Goal: Transaction & Acquisition: Register for event/course

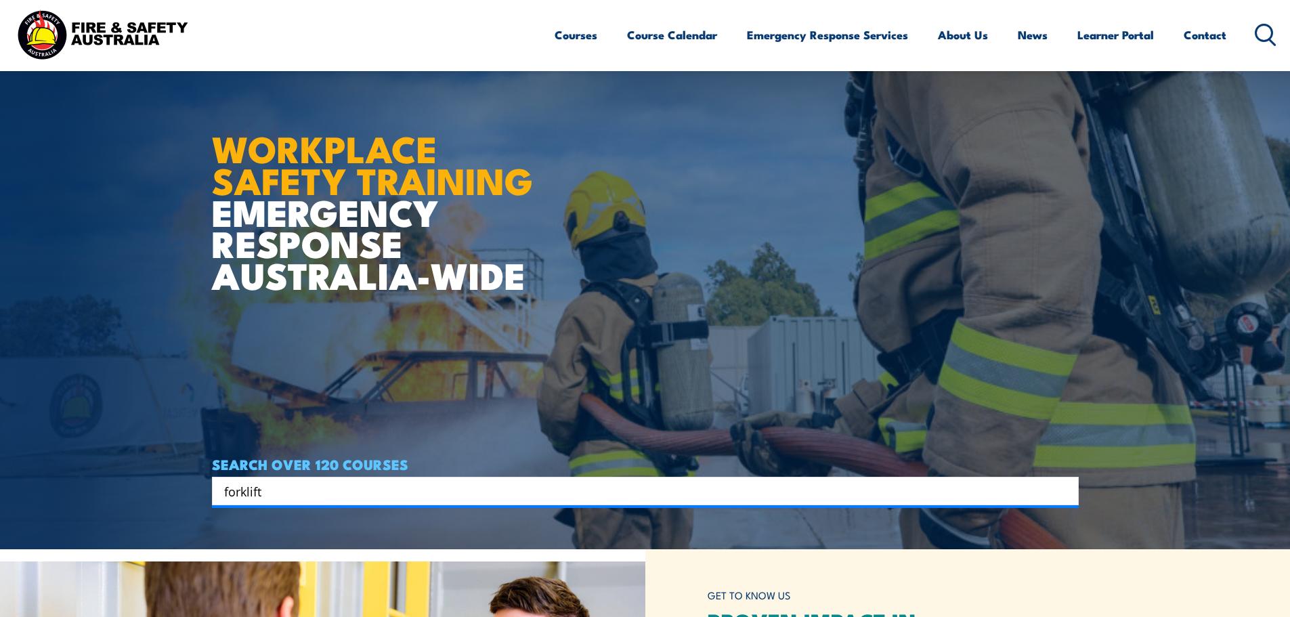
type input "forklift"
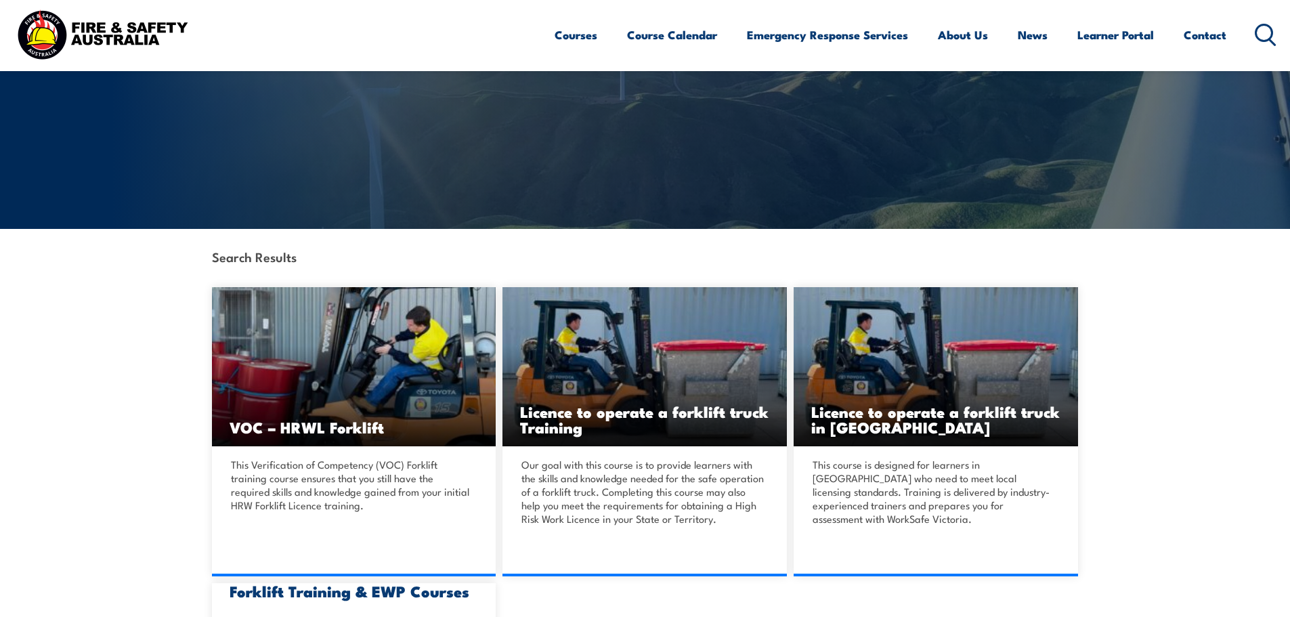
scroll to position [203, 0]
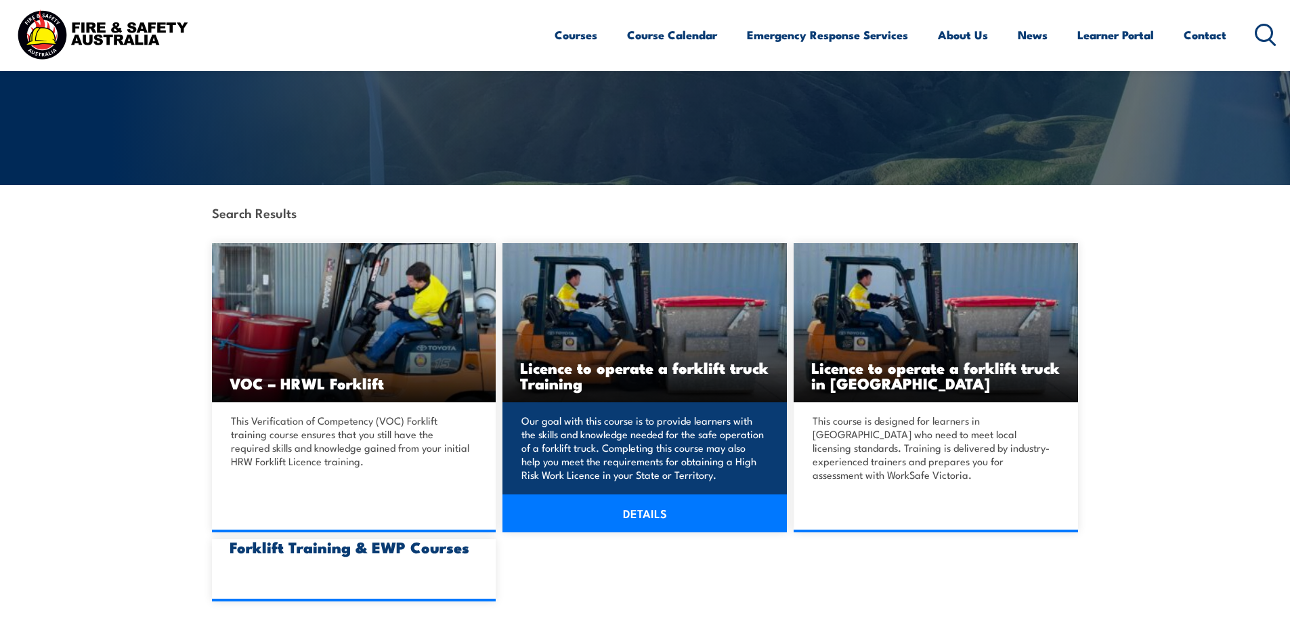
click at [638, 373] on h3 "Licence to operate a forklift truck Training" at bounding box center [644, 374] width 249 height 31
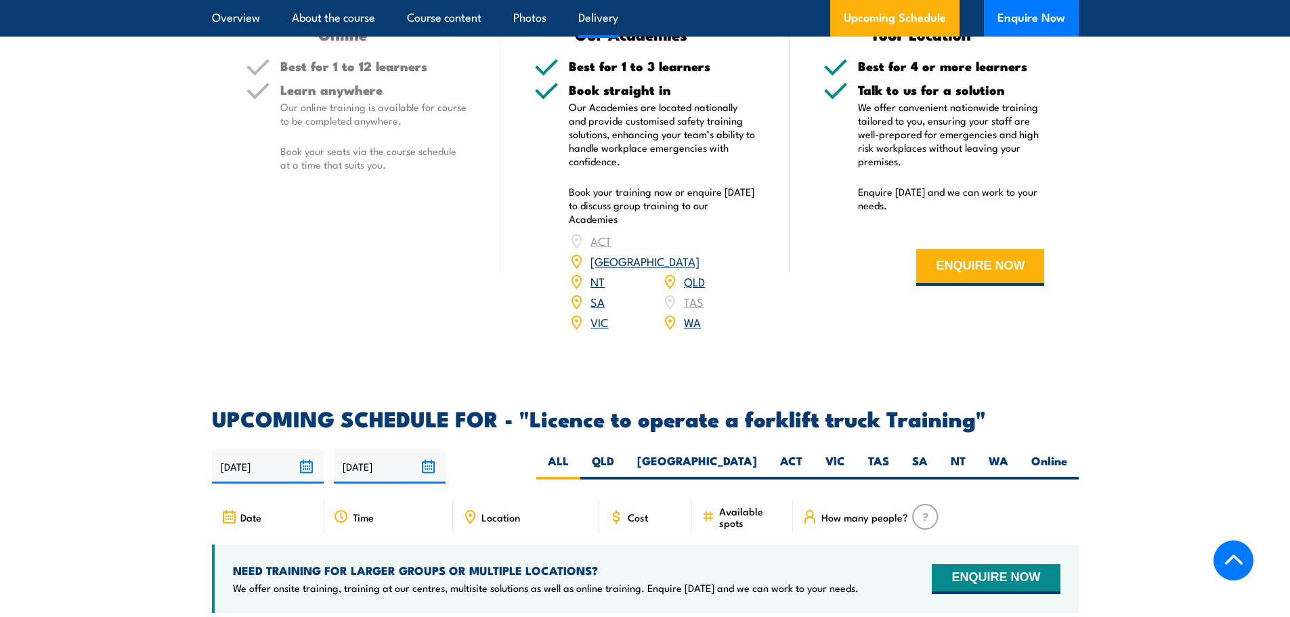
scroll to position [1963, 0]
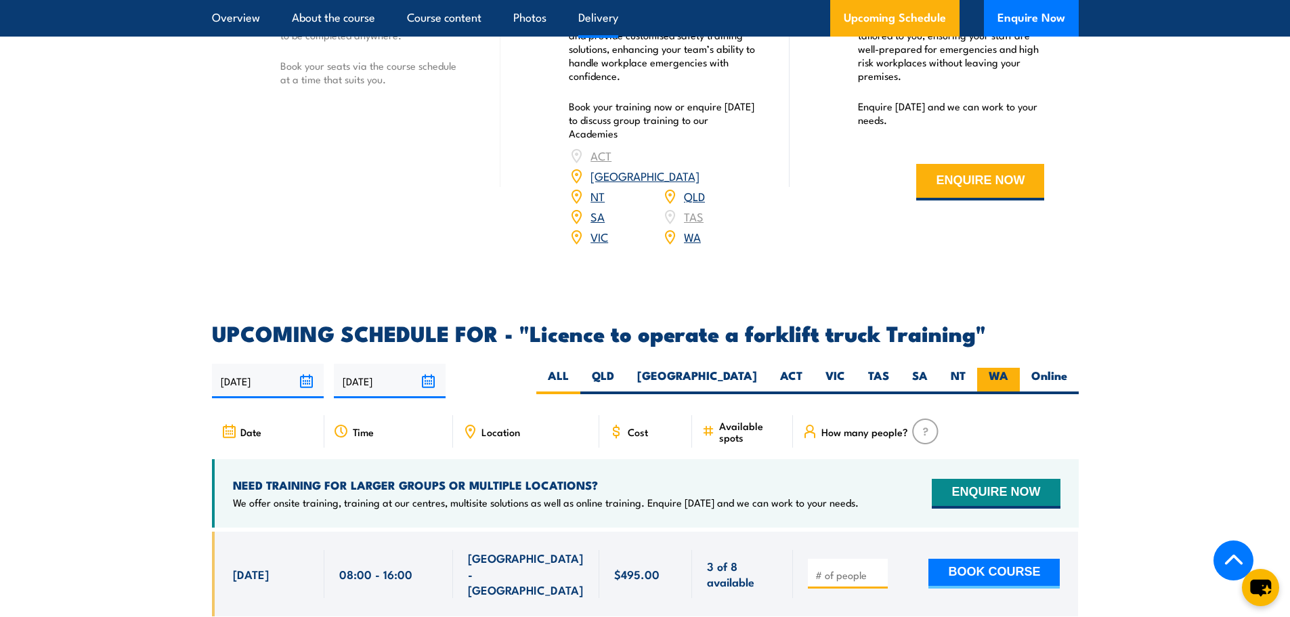
click at [1010, 368] on label "WA" at bounding box center [998, 381] width 43 height 26
click at [1010, 368] on input "WA" at bounding box center [1012, 372] width 9 height 9
radio input "true"
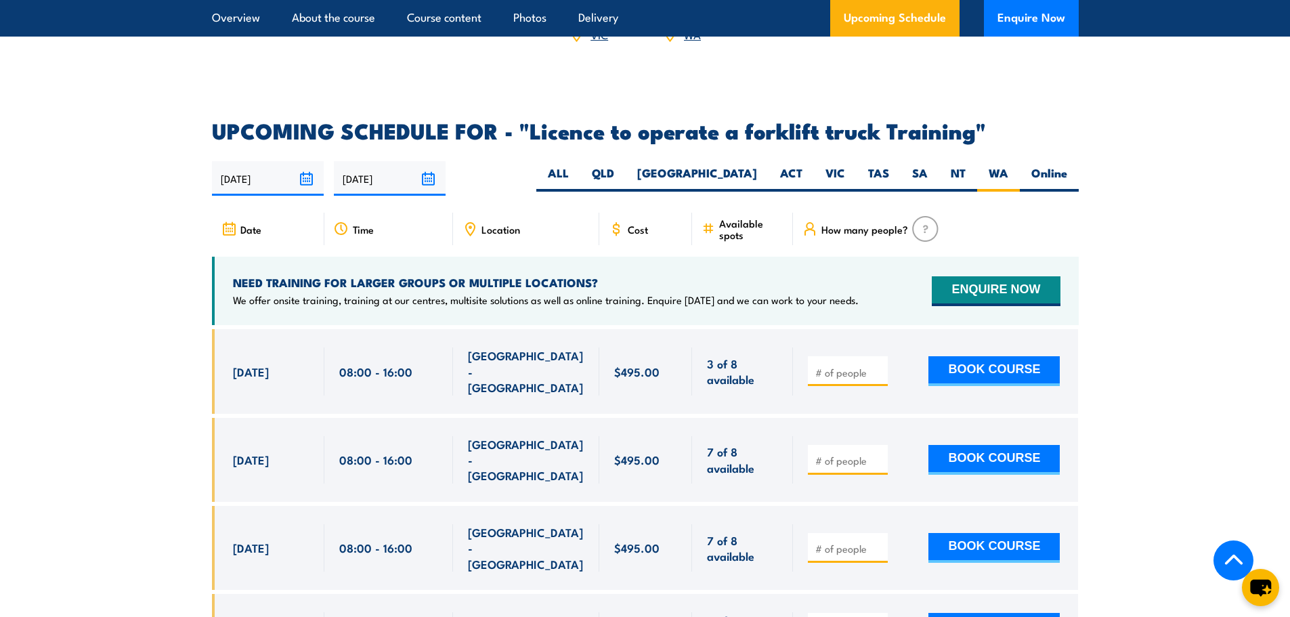
scroll to position [2166, 0]
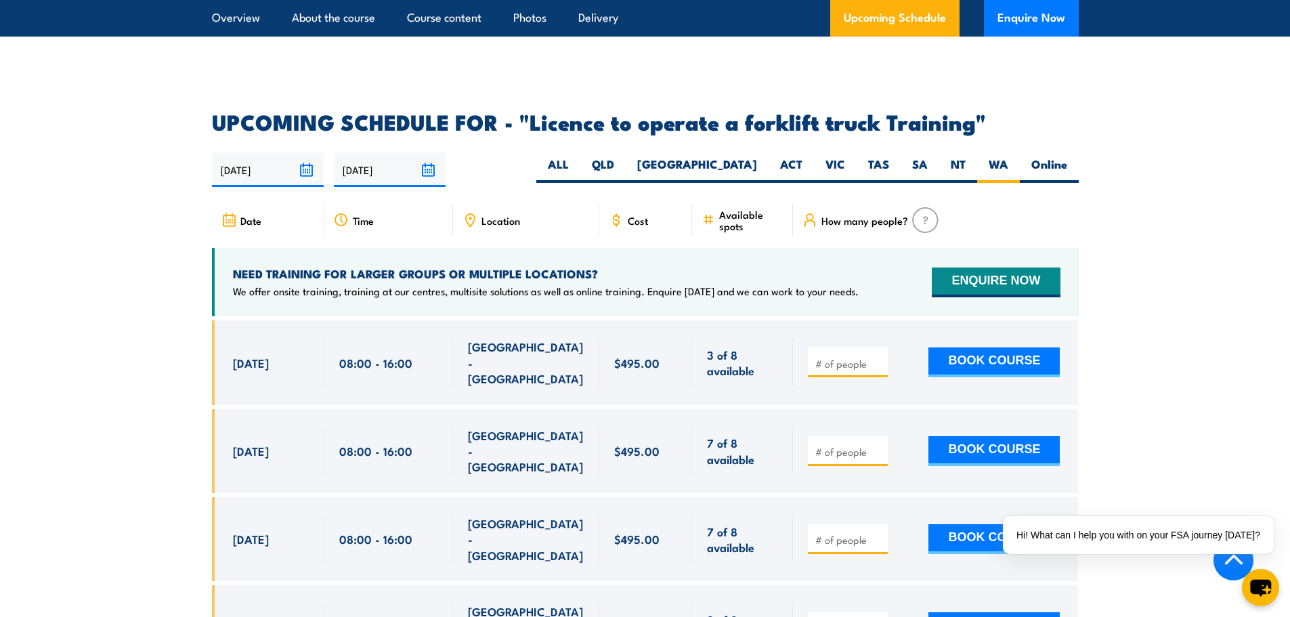
scroll to position [2198, 0]
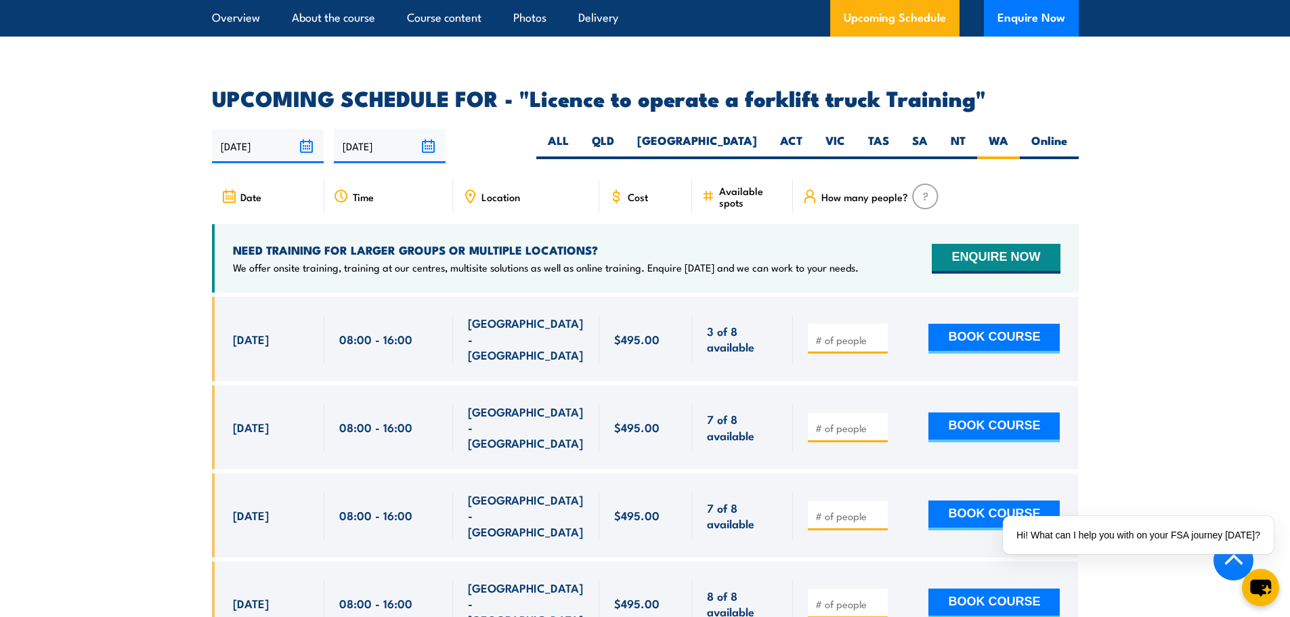
click at [848, 331] on span at bounding box center [847, 339] width 70 height 16
click at [848, 333] on input "number" at bounding box center [849, 340] width 68 height 14
type input "1"
click at [1169, 313] on section "UPCOMING SCHEDULE FOR - "Licence to operate a forklift truck Training" 30/09/20…" at bounding box center [645, 464] width 1290 height 753
click at [1113, 317] on section "UPCOMING SCHEDULE FOR - "Licence to operate a forklift truck Training" 30/09/20…" at bounding box center [645, 464] width 1290 height 753
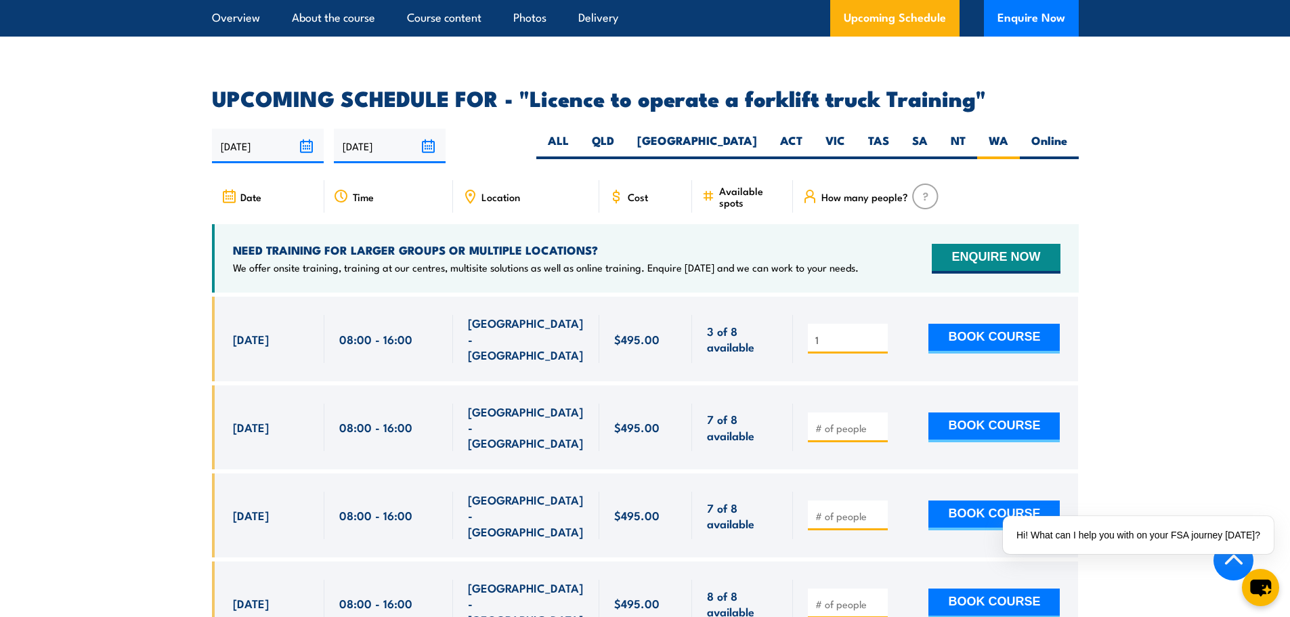
click at [106, 313] on section "UPCOMING SCHEDULE FOR - "Licence to operate a forklift truck Training" 30/09/20…" at bounding box center [645, 464] width 1290 height 753
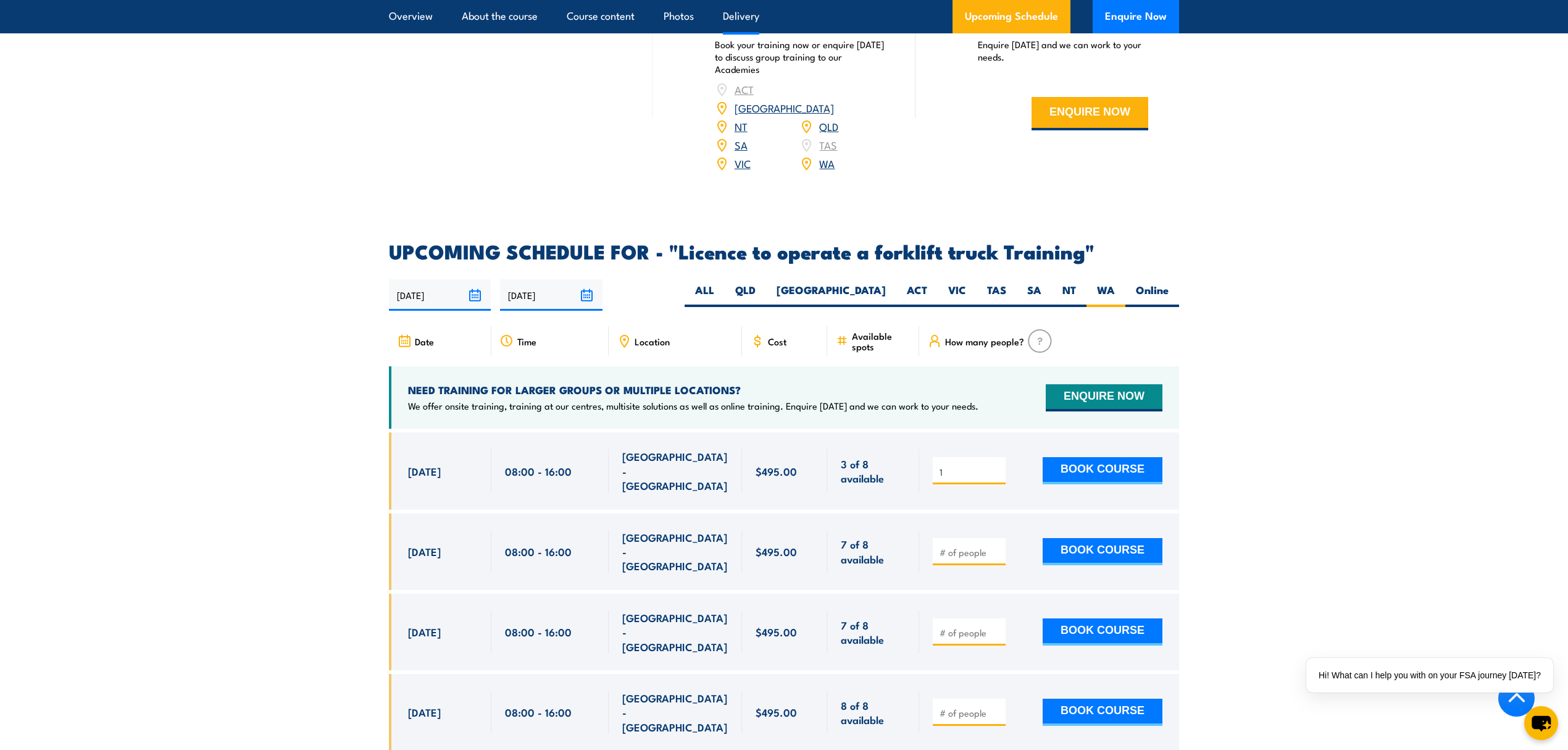
scroll to position [1976, 0]
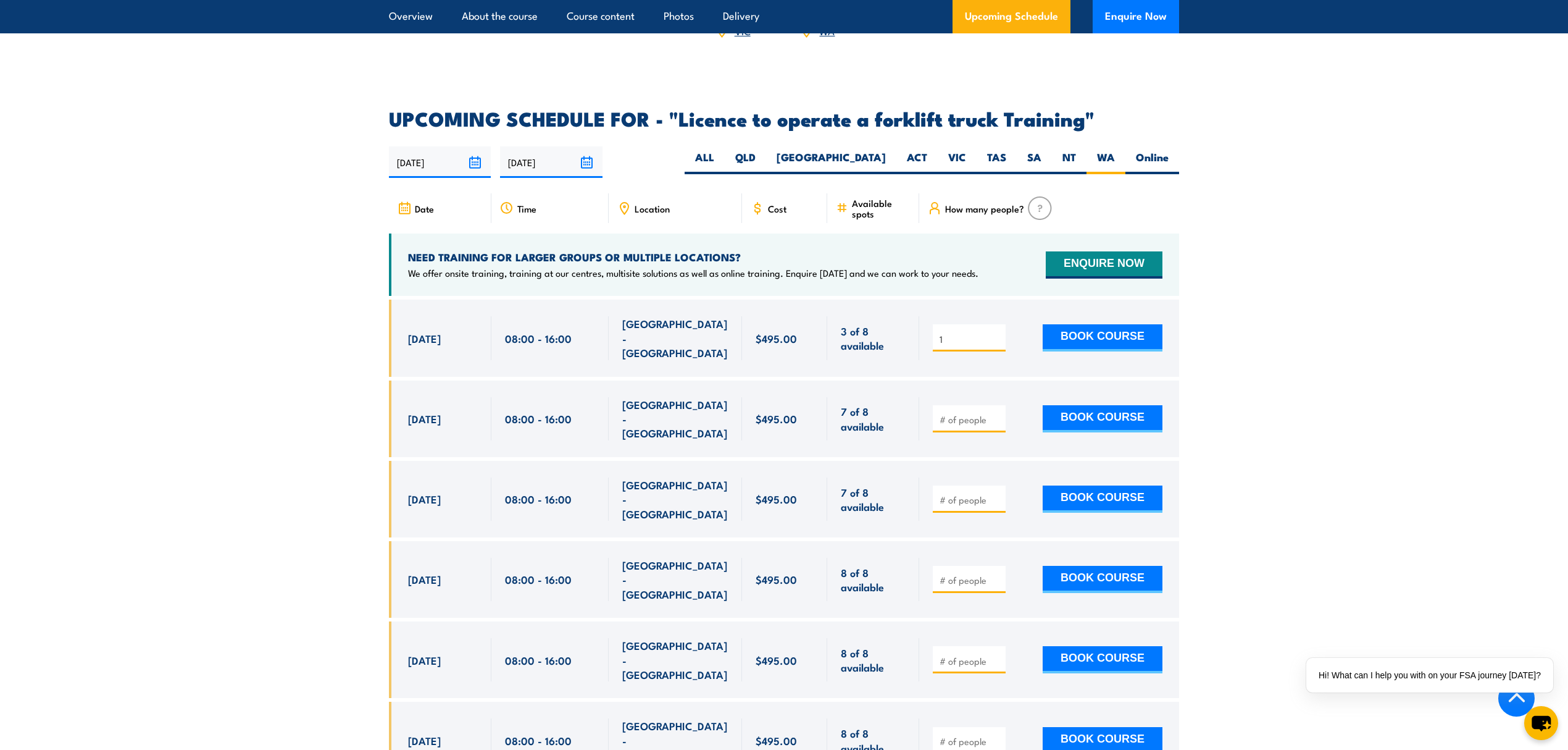
click at [1176, 404] on section "UPCOMING SCHEDULE FOR - "Licence to operate a forklift truck Training" 30/09/20…" at bounding box center [784, 453] width 1568 height 687
click at [1125, 324] on button "BOOK COURSE" at bounding box center [1102, 338] width 119 height 27
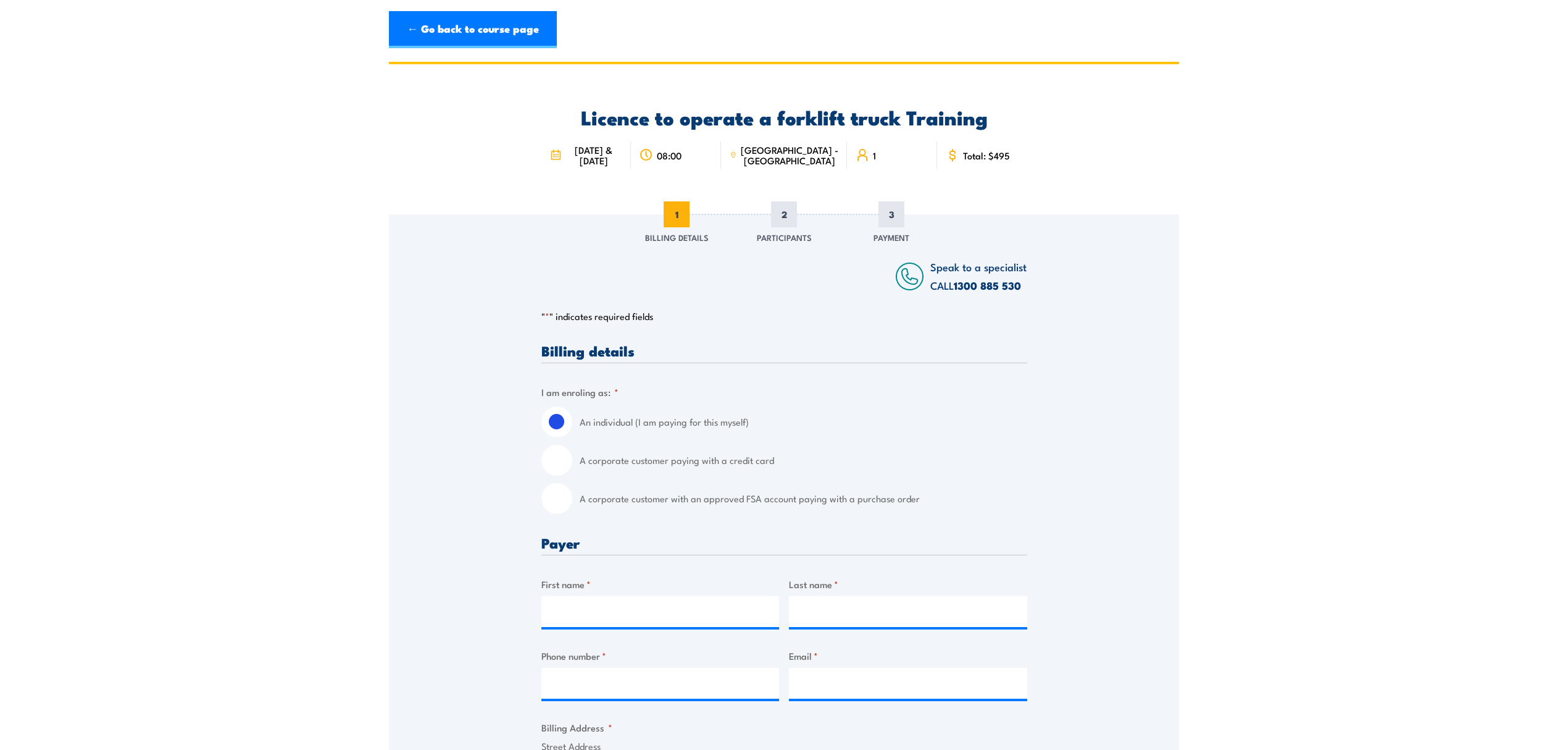
click at [552, 500] on input "A corporate customer with an approved FSA account paying with a purchase order" at bounding box center [557, 498] width 31 height 31
radio input "true"
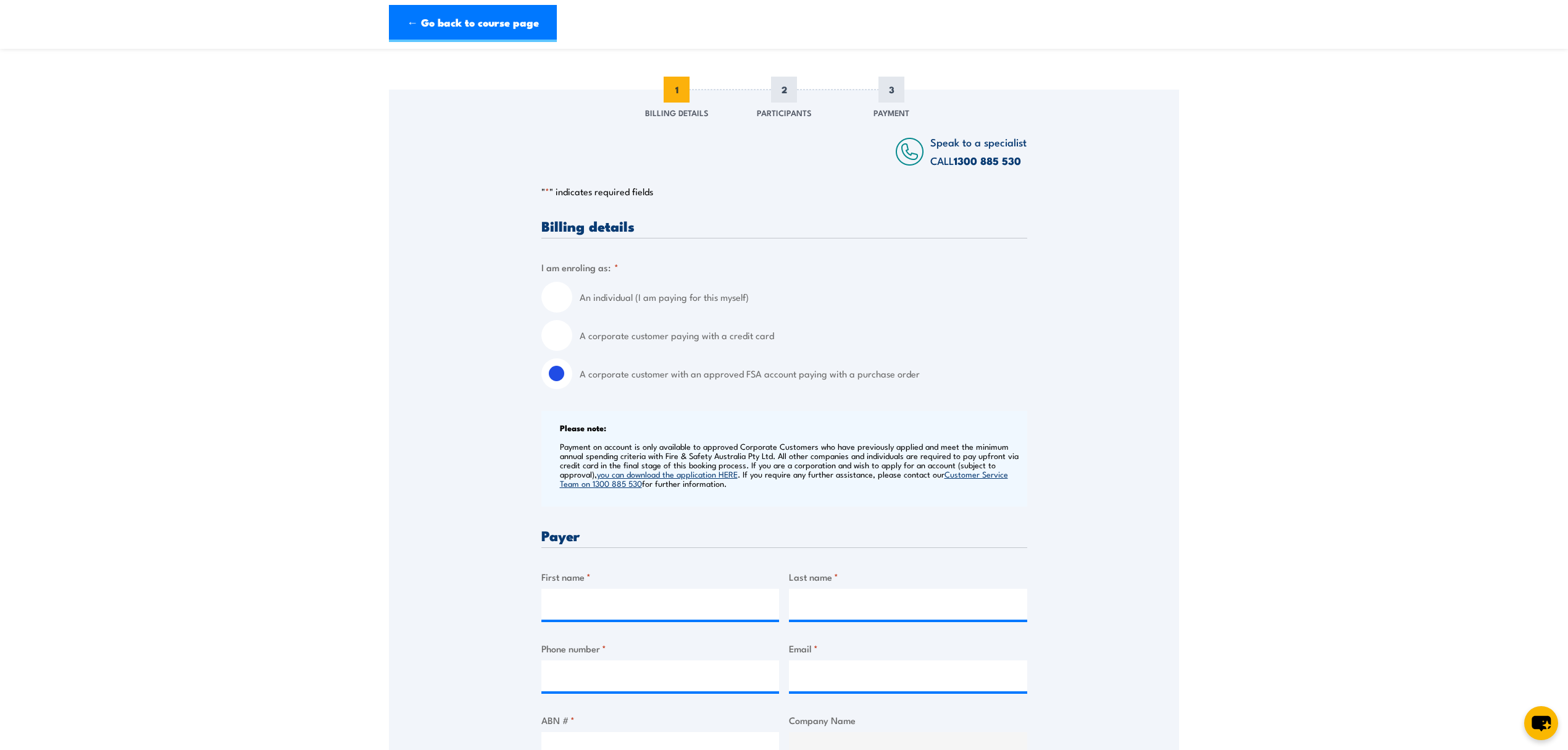
scroll to position [164, 0]
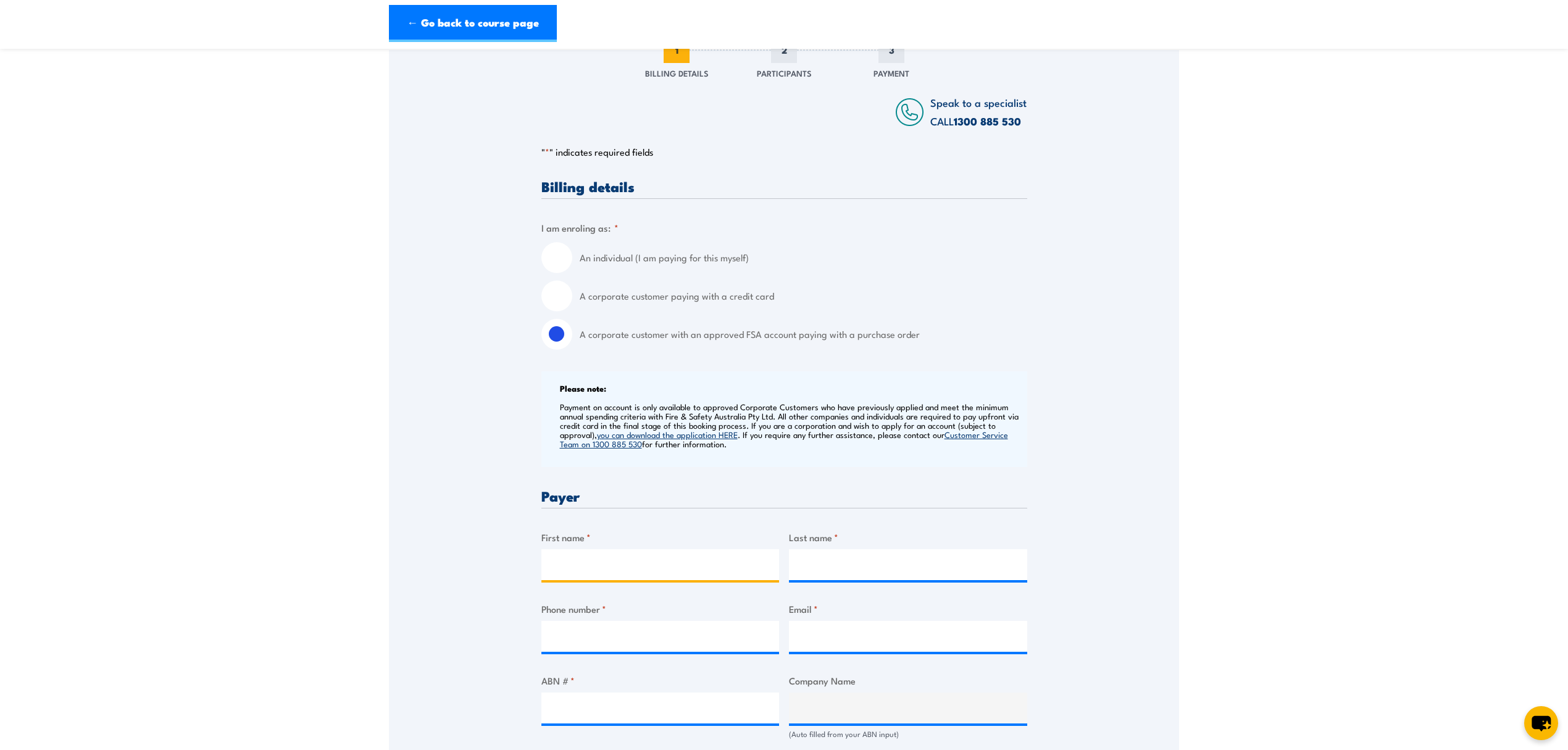
click at [578, 561] on input "First name *" at bounding box center [660, 565] width 238 height 31
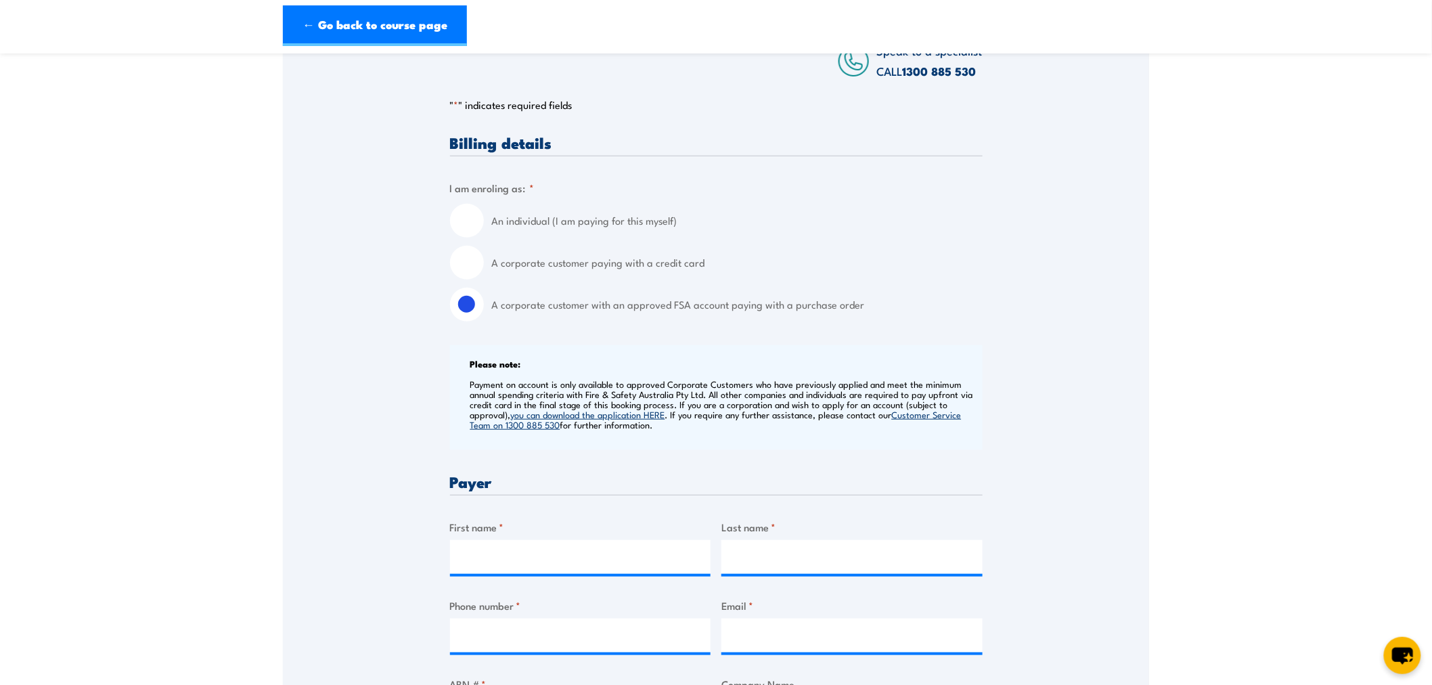
scroll to position [330, 0]
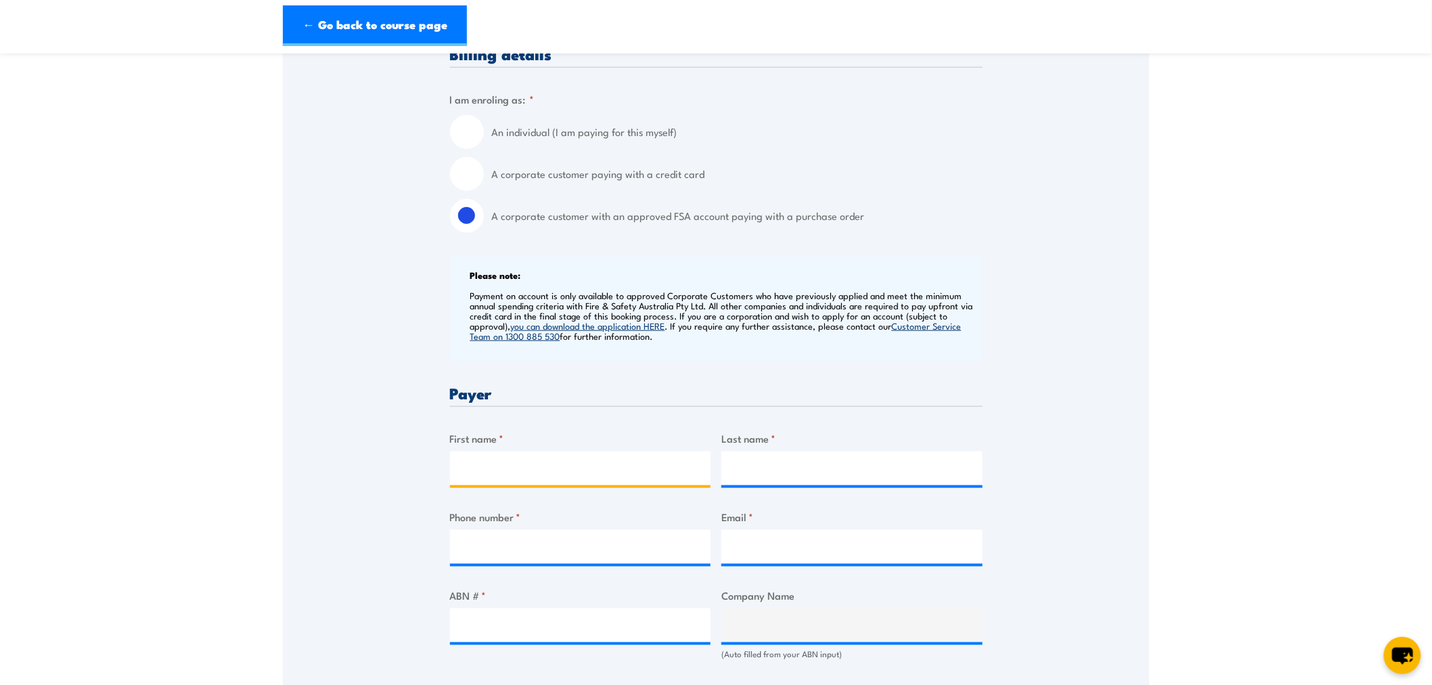
click at [556, 458] on input "First name *" at bounding box center [580, 469] width 261 height 34
type input "[PERSON_NAME]"
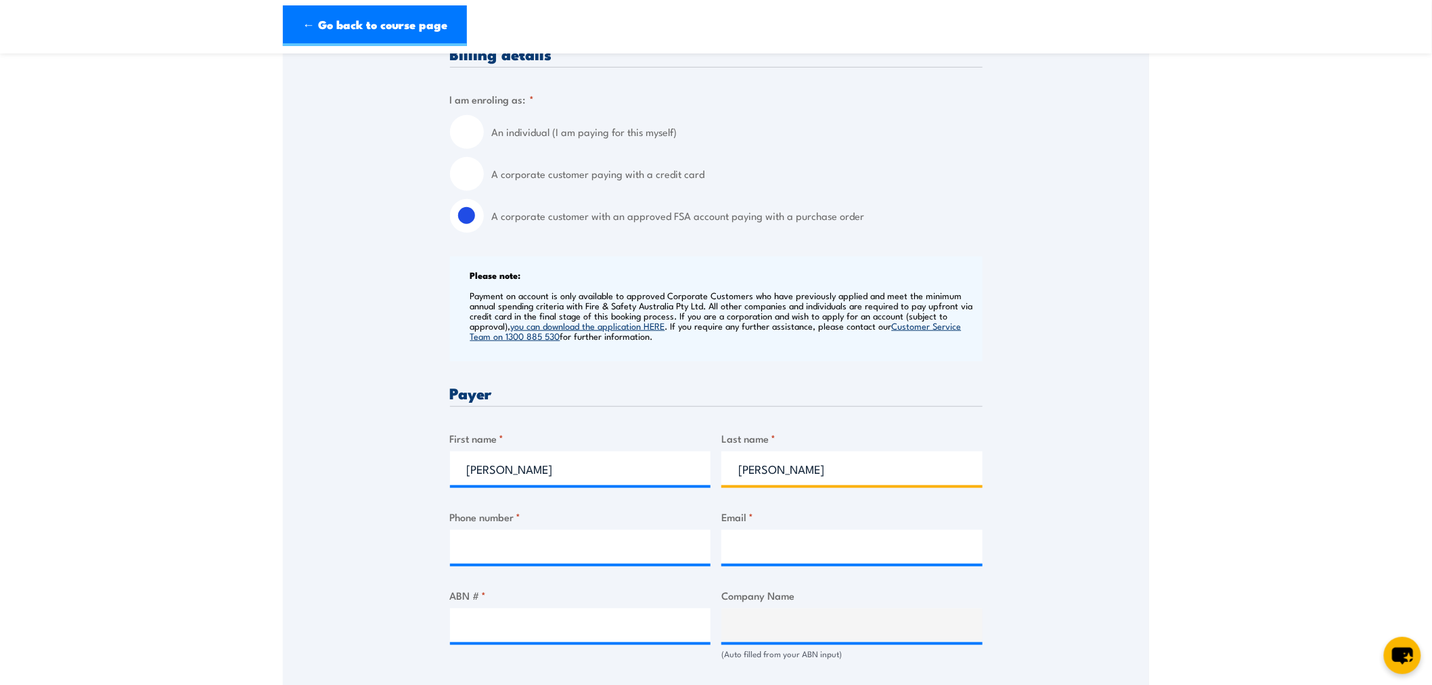
type input "[PERSON_NAME]"
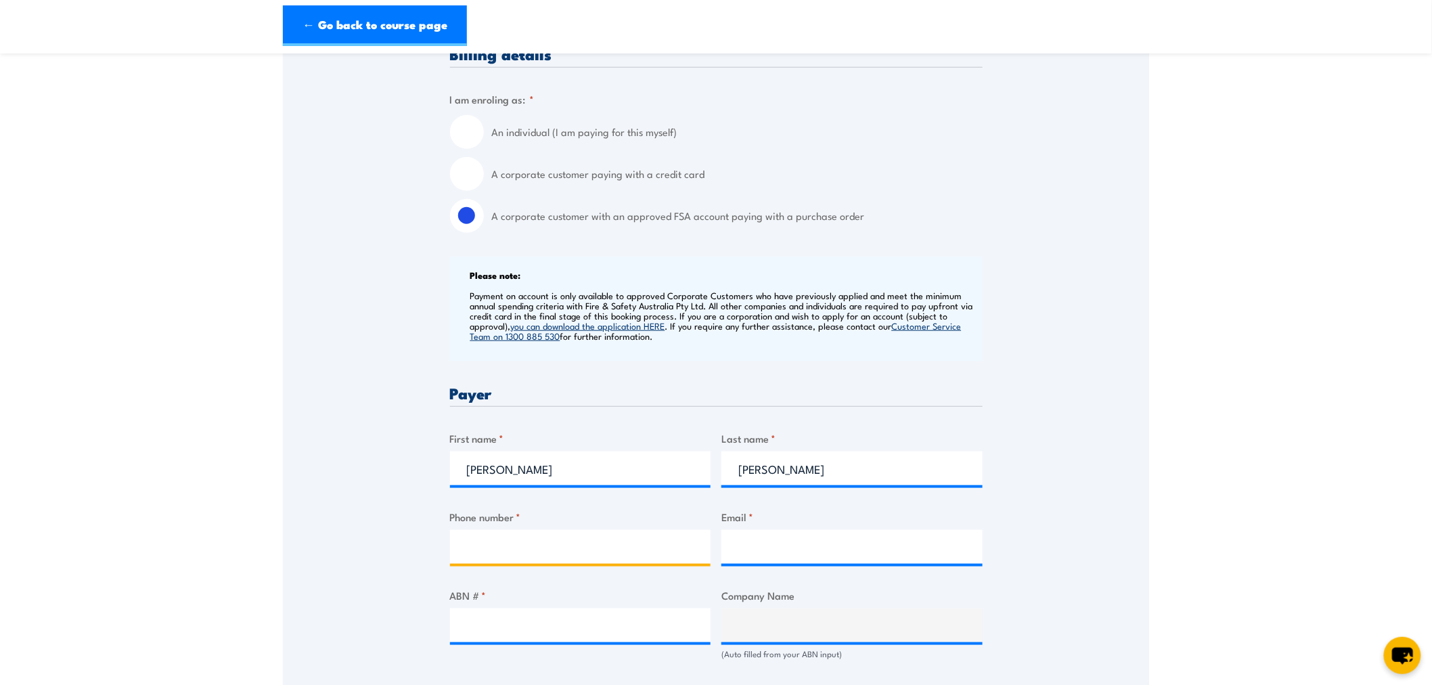
click at [613, 546] on input "Phone number *" at bounding box center [580, 547] width 261 height 34
drag, startPoint x: 631, startPoint y: 563, endPoint x: 634, endPoint y: 553, distance: 10.7
click at [631, 563] on div at bounding box center [580, 547] width 261 height 34
click at [634, 553] on input "Phone number *" at bounding box center [580, 547] width 261 height 34
type input "0892031600"
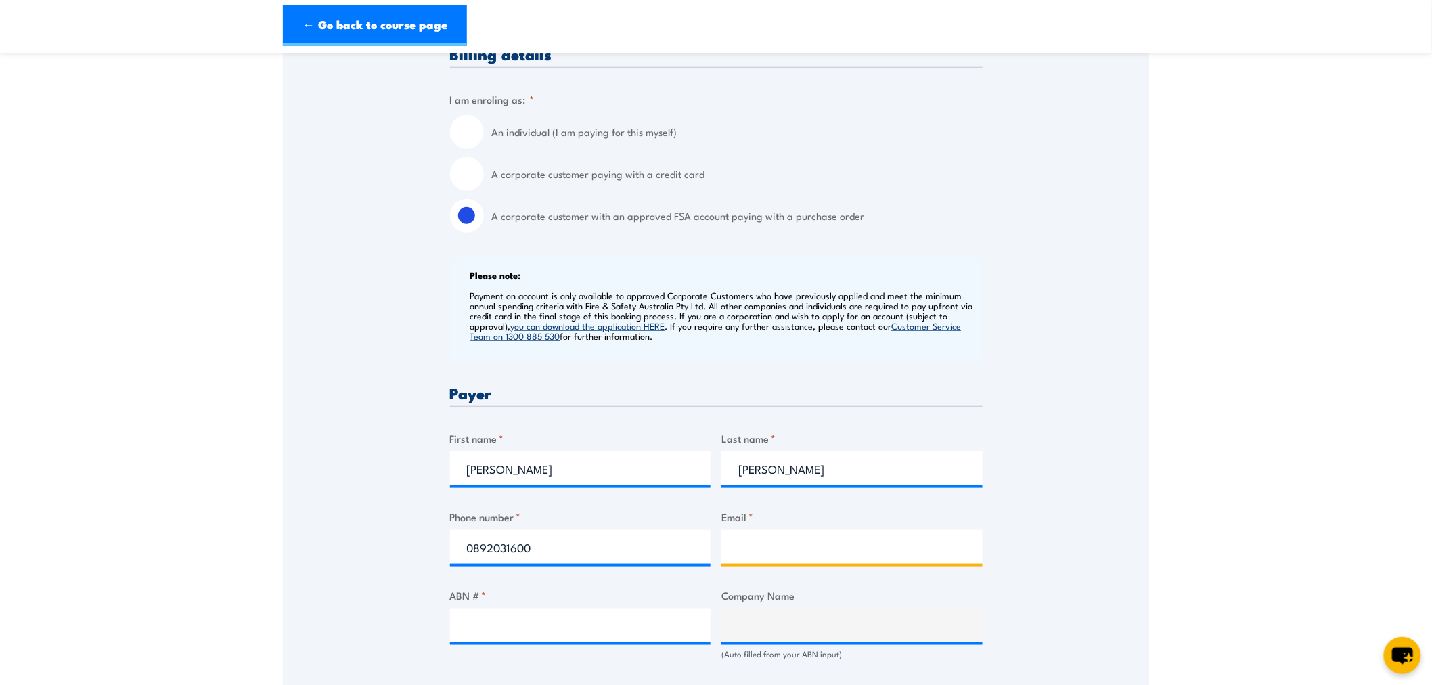
click at [753, 550] on input "Email *" at bounding box center [852, 547] width 261 height 34
click at [772, 550] on input "Email *" at bounding box center [852, 547] width 261 height 34
paste input "[PERSON_NAME][EMAIL_ADDRESS][PERSON_NAME][PERSON_NAME][DOMAIN_NAME]"
type input "[PERSON_NAME][EMAIL_ADDRESS][PERSON_NAME][PERSON_NAME][DOMAIN_NAME]"
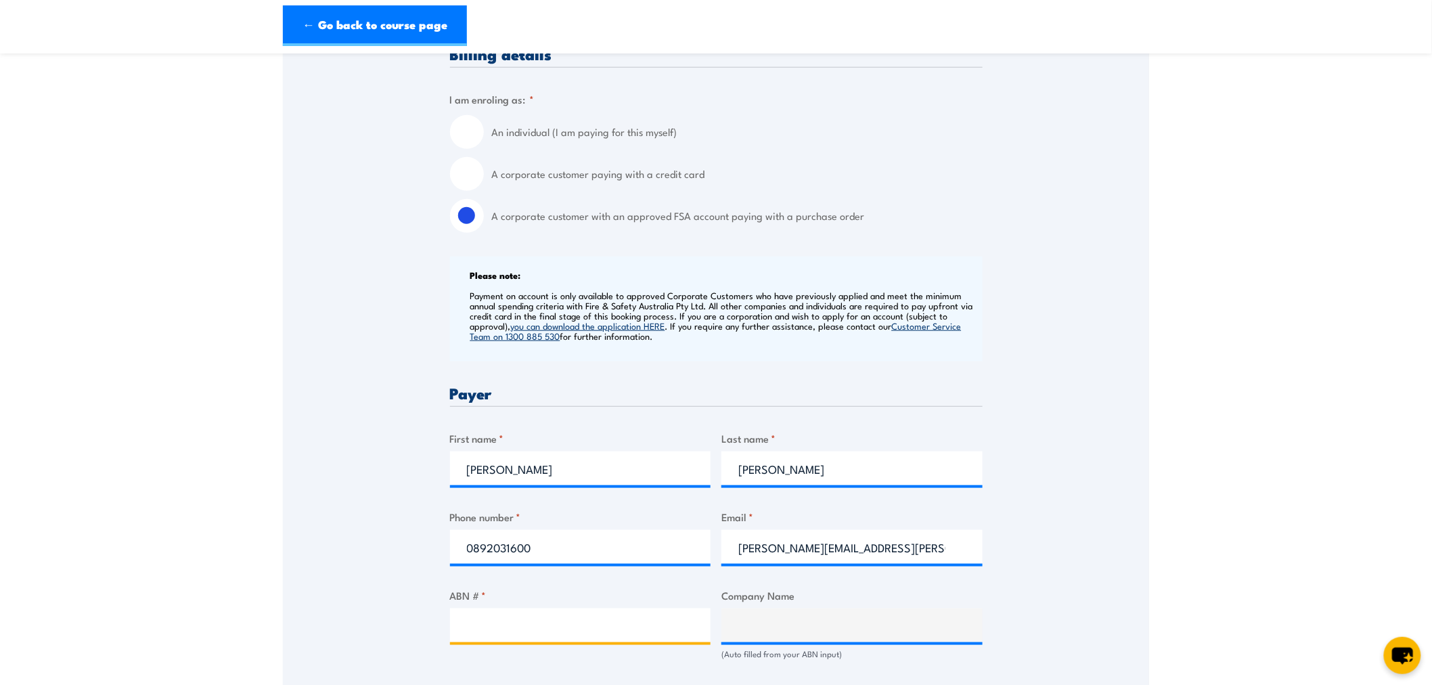
click at [533, 615] on input "ABN # *" at bounding box center [580, 626] width 261 height 34
click at [499, 625] on input "ABN # *" at bounding box center [580, 626] width 261 height 34
paste input "68008947395"
type input "68008947395"
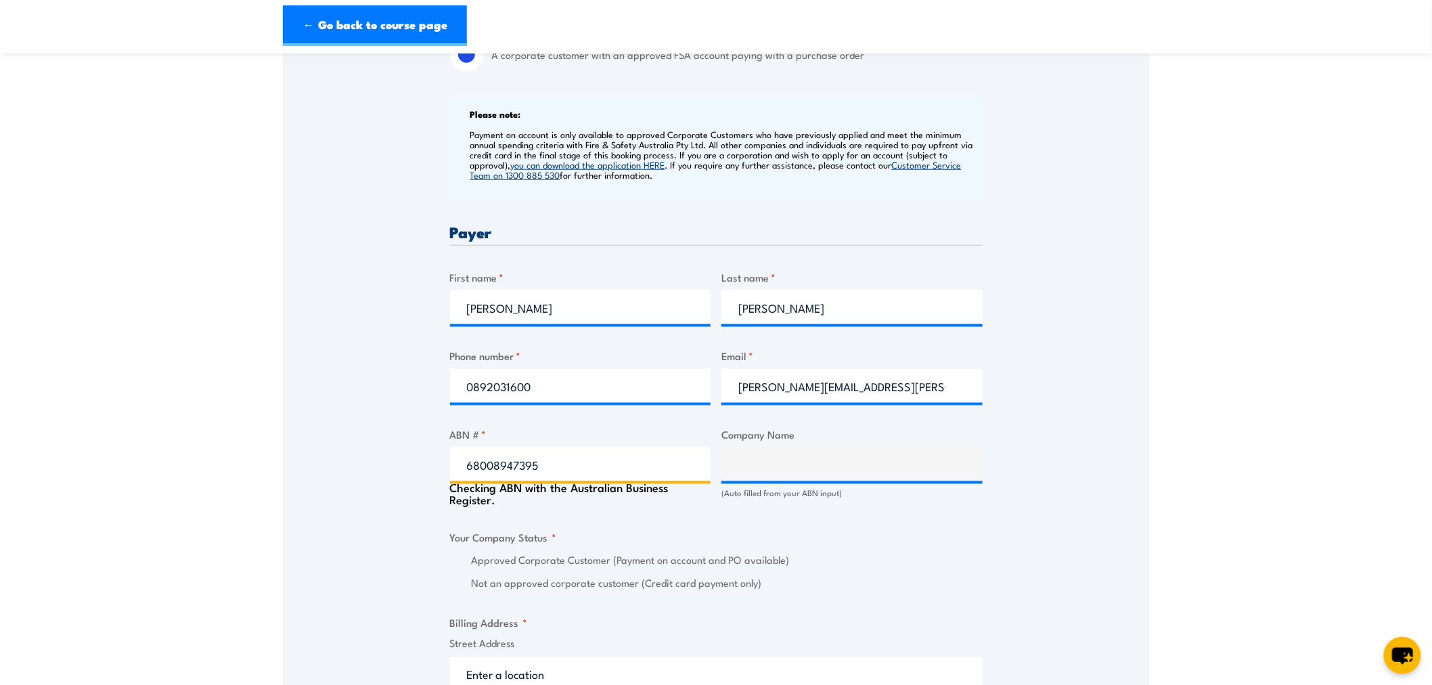
scroll to position [707, 0]
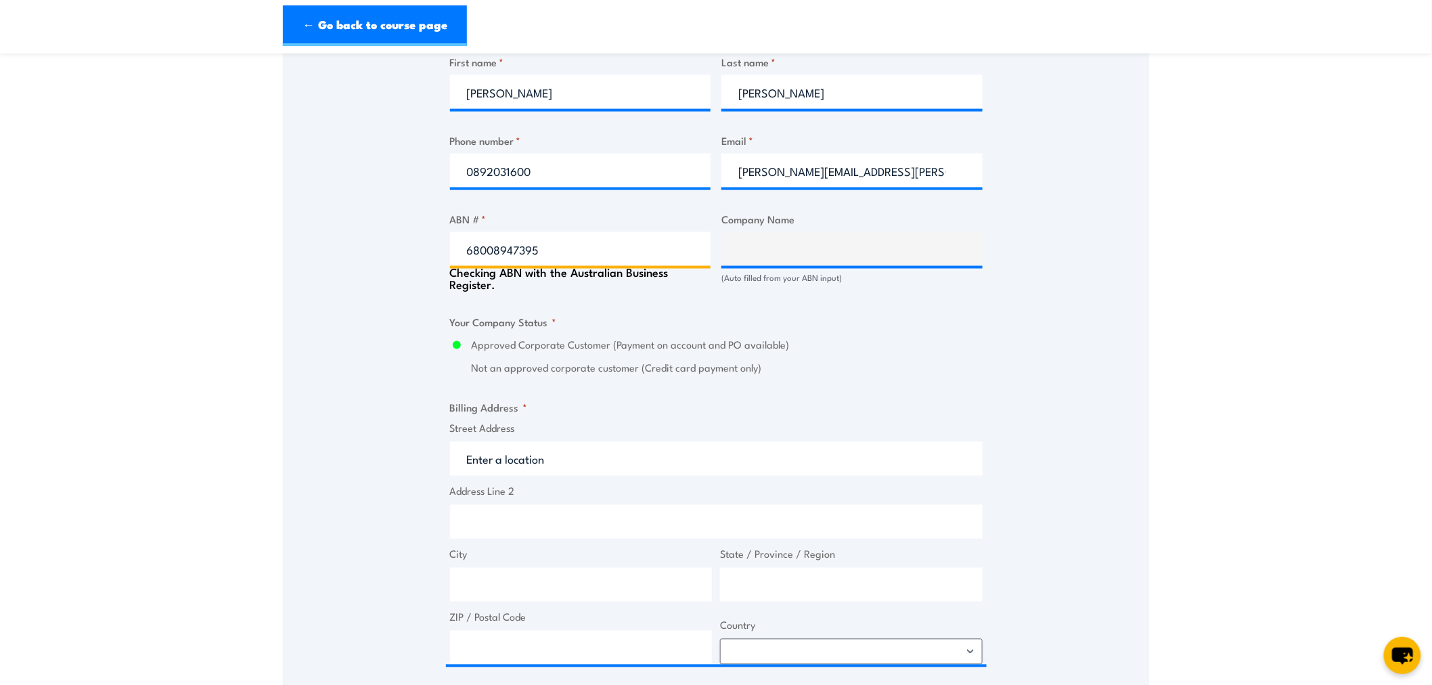
type input "[PERSON_NAME] AUSTRALIA PTY LIMITED"
radio input "true"
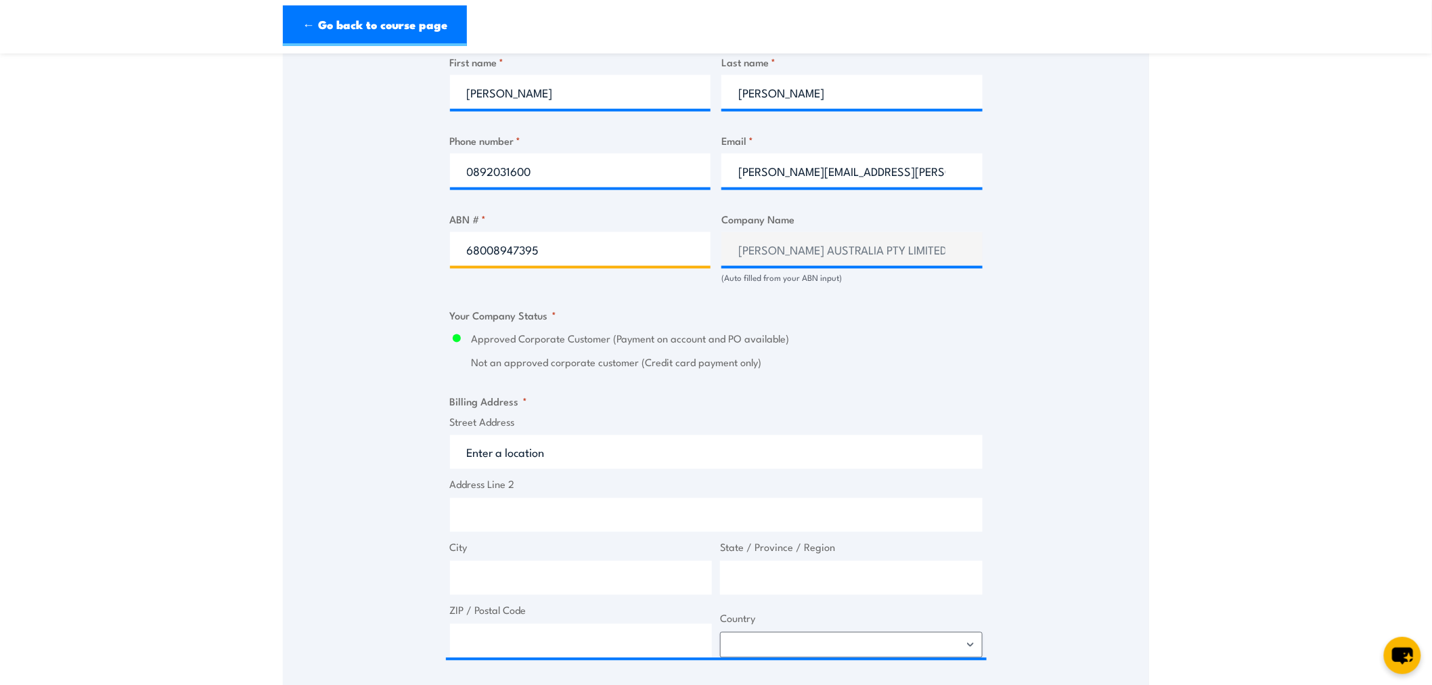
type input "68008947395"
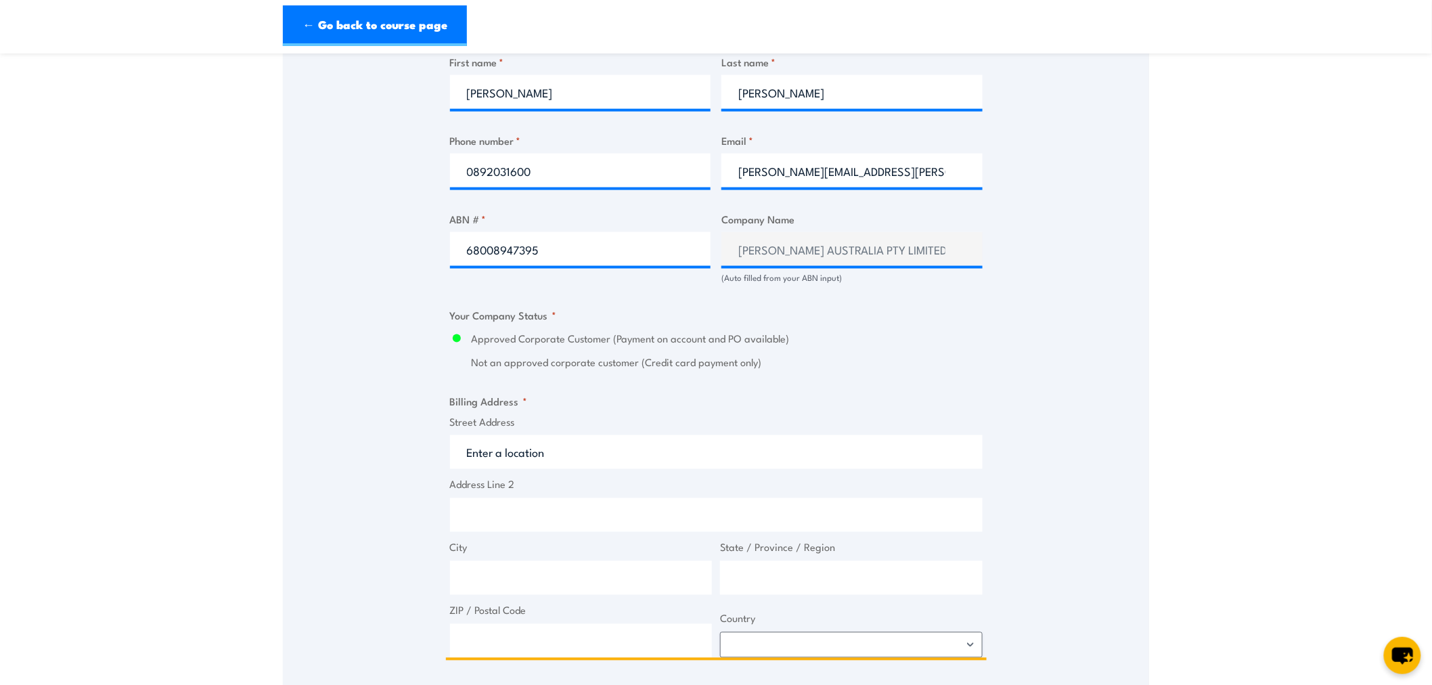
click at [538, 510] on input "Address Line 2" at bounding box center [716, 515] width 533 height 34
type input "9 Metal Circuit"
click at [522, 579] on input "City" at bounding box center [581, 578] width 263 height 34
type input "Malaga"
click at [747, 577] on input "State / Province / Region" at bounding box center [851, 578] width 263 height 34
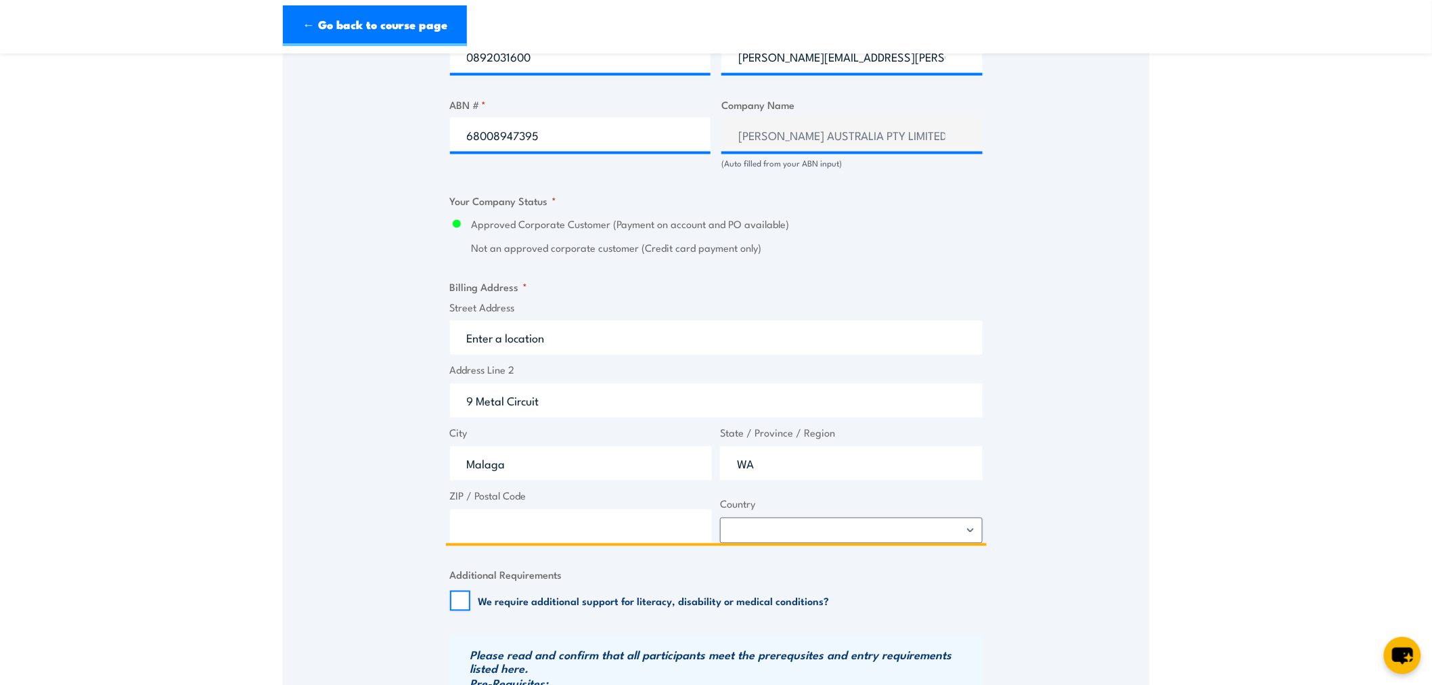
scroll to position [857, 0]
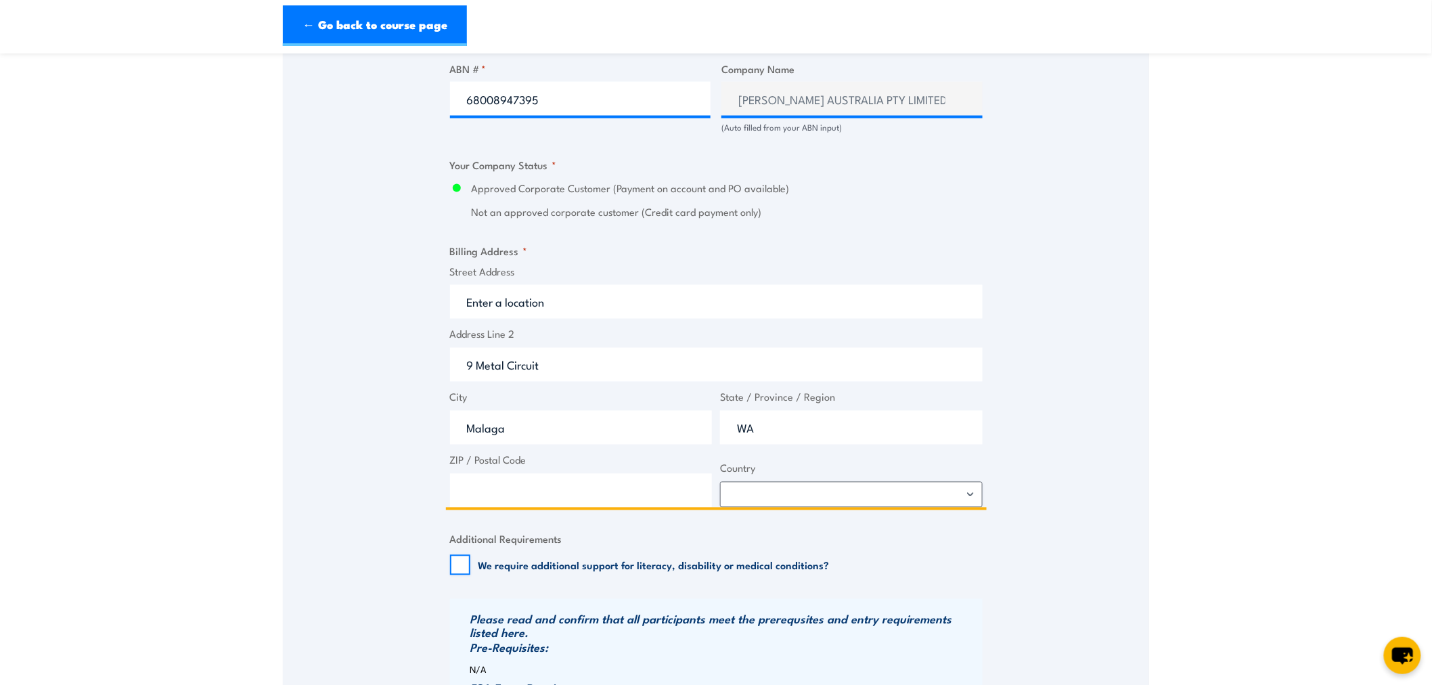
type input "WA"
click at [611, 491] on input "ZIP / Postal Code" at bounding box center [581, 491] width 263 height 34
type input "6090"
click at [810, 496] on select "[GEOGRAPHIC_DATA] [GEOGRAPHIC_DATA] [GEOGRAPHIC_DATA] [US_STATE] [GEOGRAPHIC_DA…" at bounding box center [851, 495] width 263 height 26
select select "[GEOGRAPHIC_DATA]"
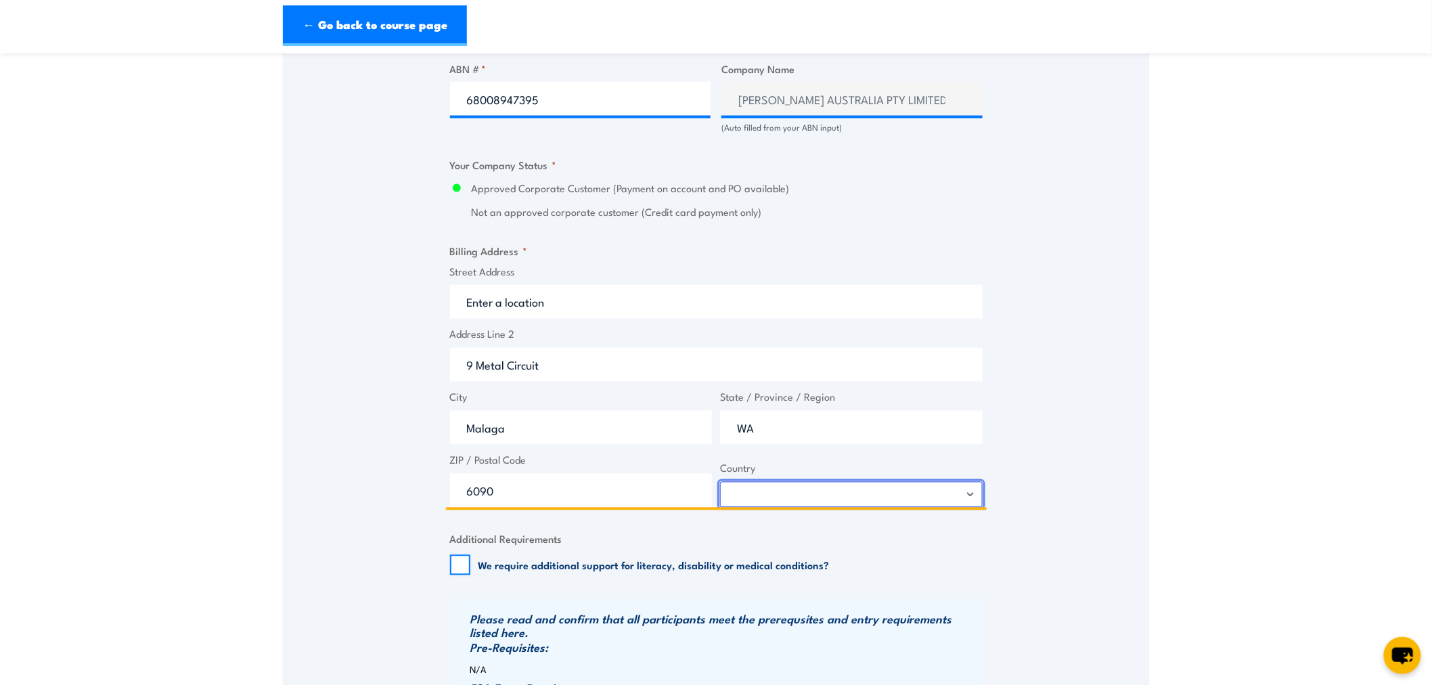
click at [720, 482] on select "[GEOGRAPHIC_DATA] [GEOGRAPHIC_DATA] [GEOGRAPHIC_DATA] [US_STATE] [GEOGRAPHIC_DA…" at bounding box center [851, 495] width 263 height 26
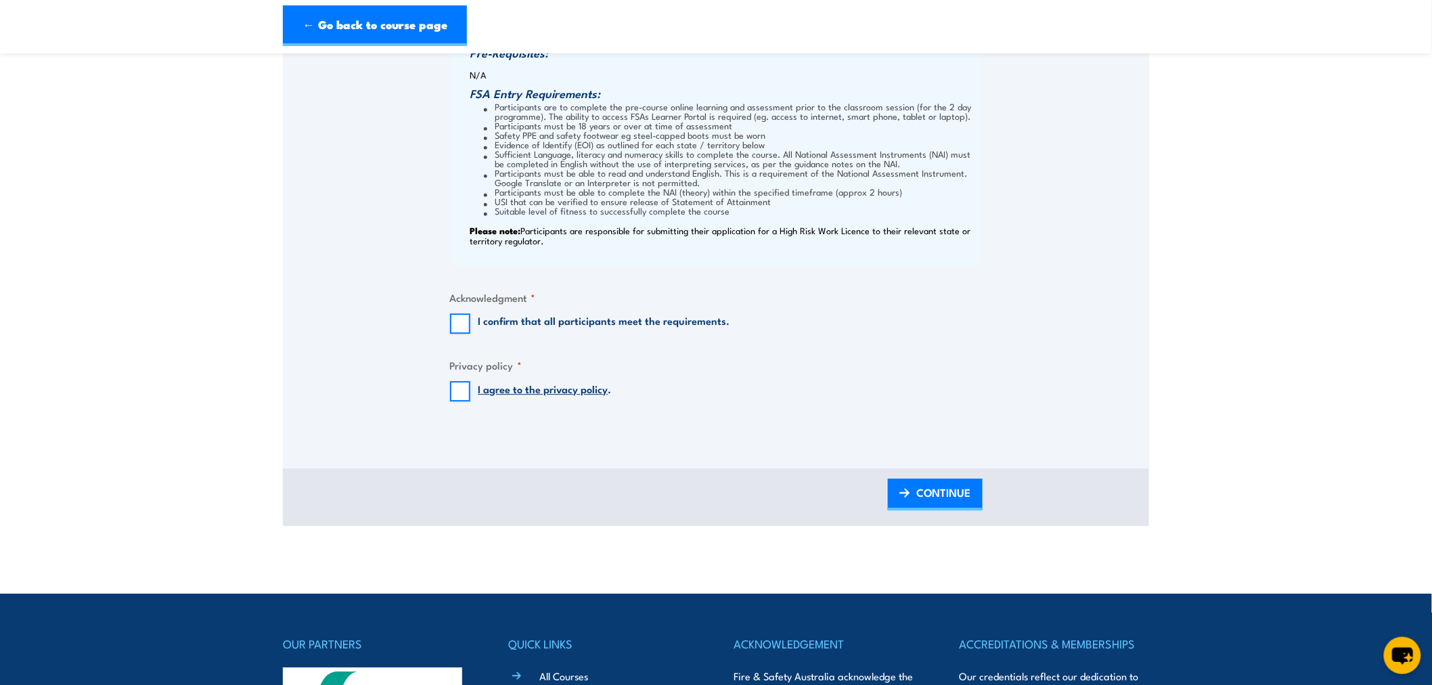
scroll to position [1459, 0]
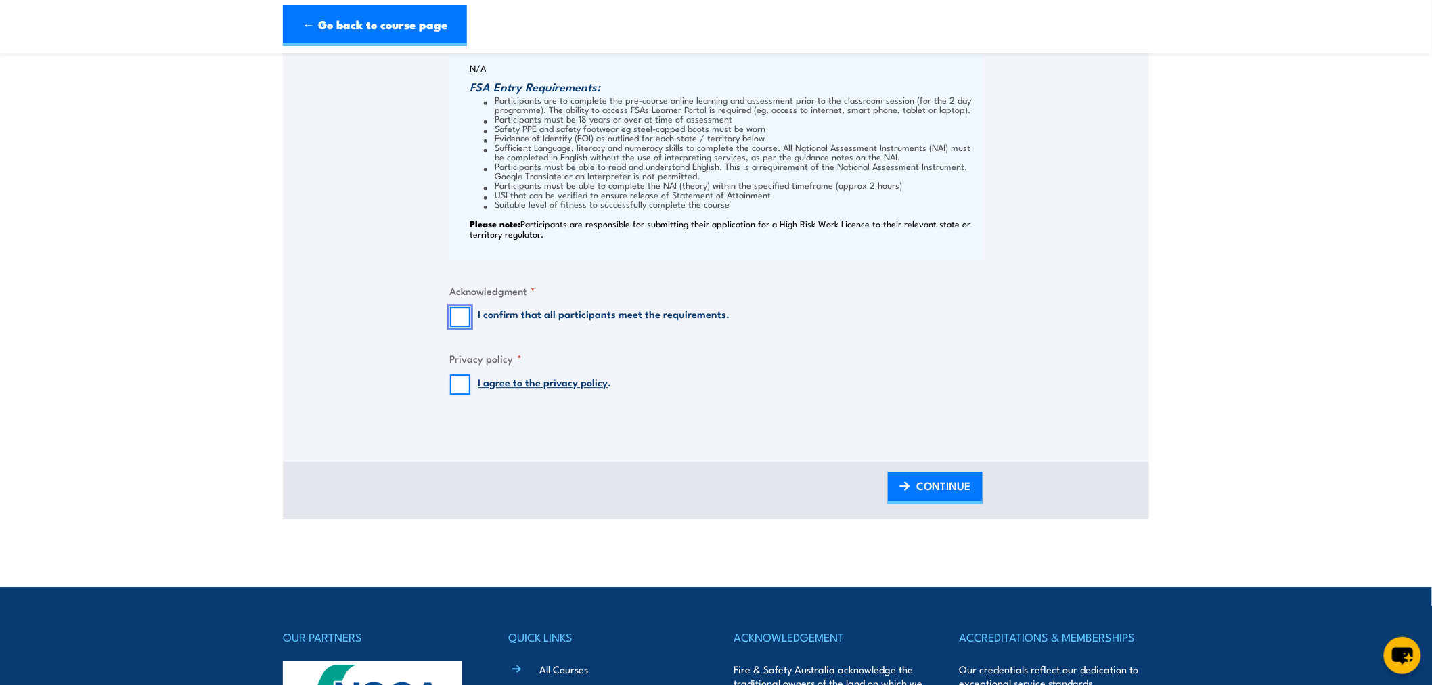
click at [461, 319] on input "I confirm that all participants meet the requirements." at bounding box center [460, 317] width 20 height 20
checkbox input "true"
click at [456, 387] on input "I agree to the privacy policy ." at bounding box center [460, 384] width 20 height 20
checkbox input "true"
drag, startPoint x: 936, startPoint y: 498, endPoint x: 1019, endPoint y: 489, distance: 83.7
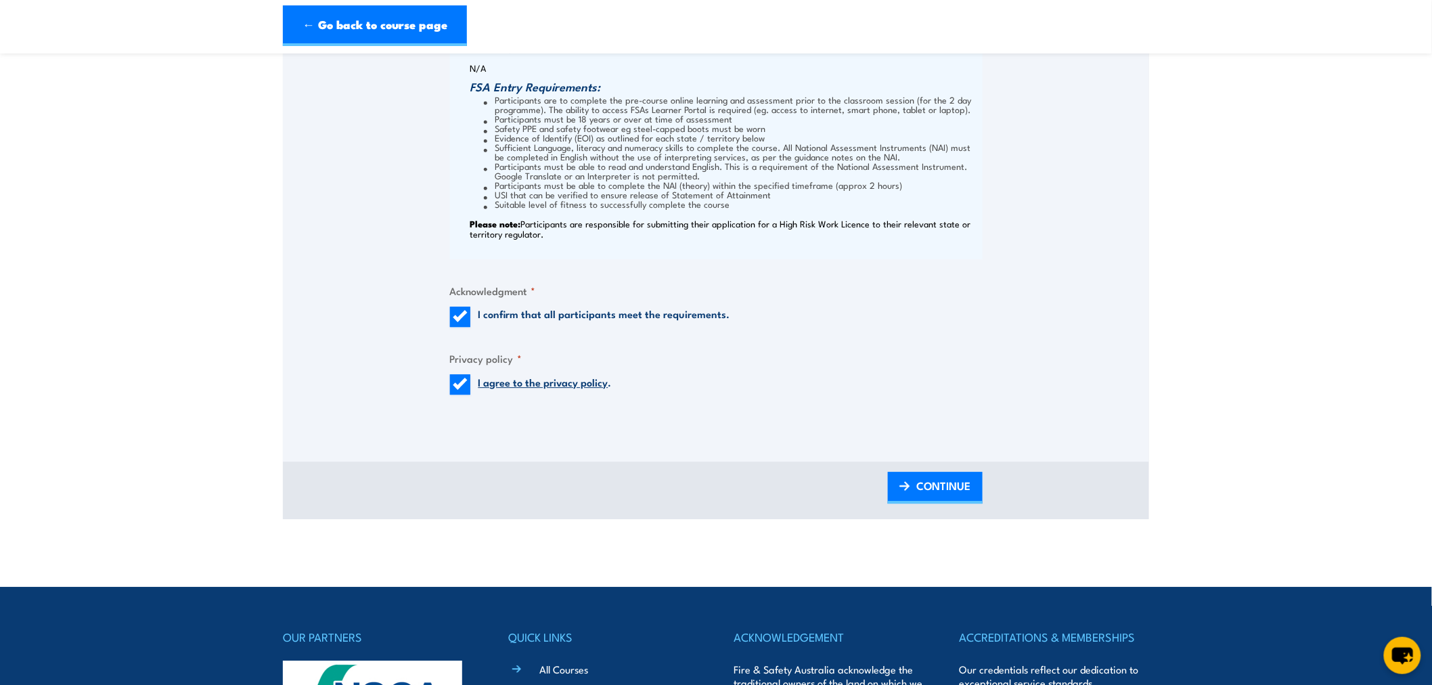
click at [936, 498] on span "CONTINUE" at bounding box center [944, 486] width 54 height 36
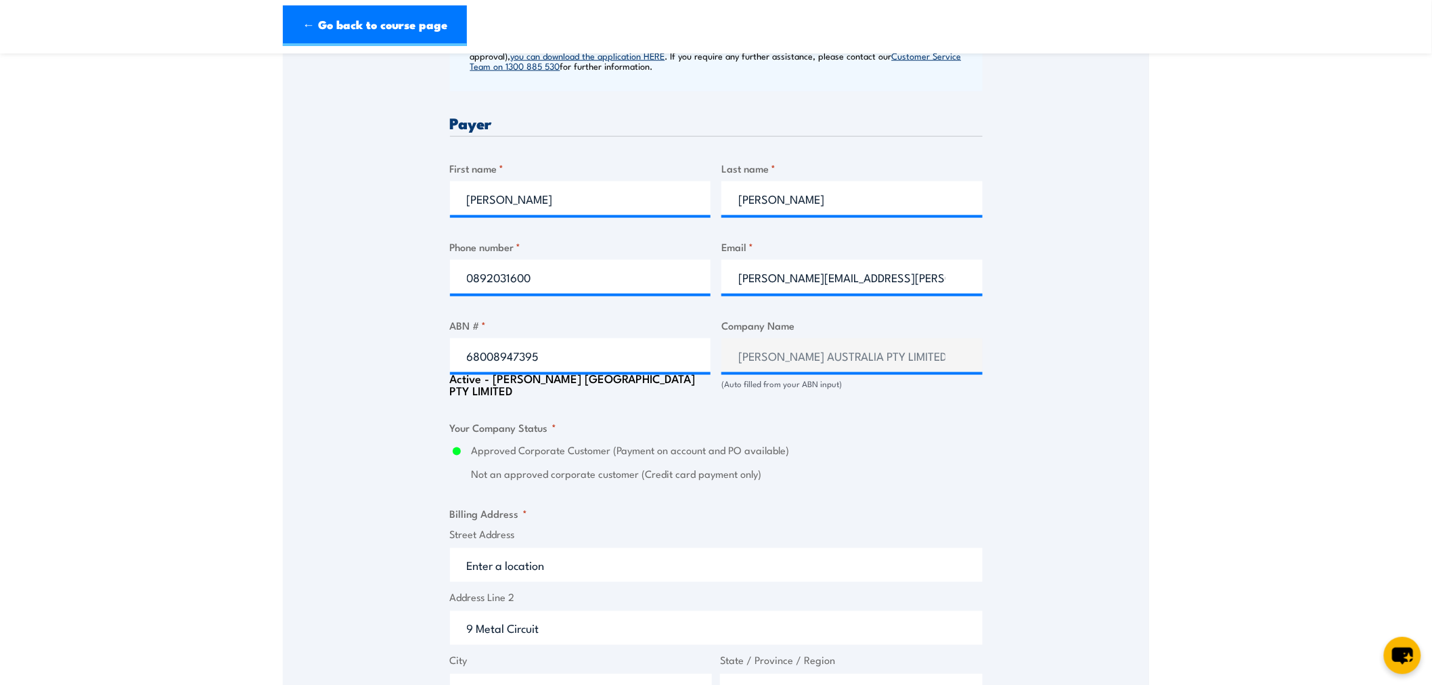
scroll to position [688, 0]
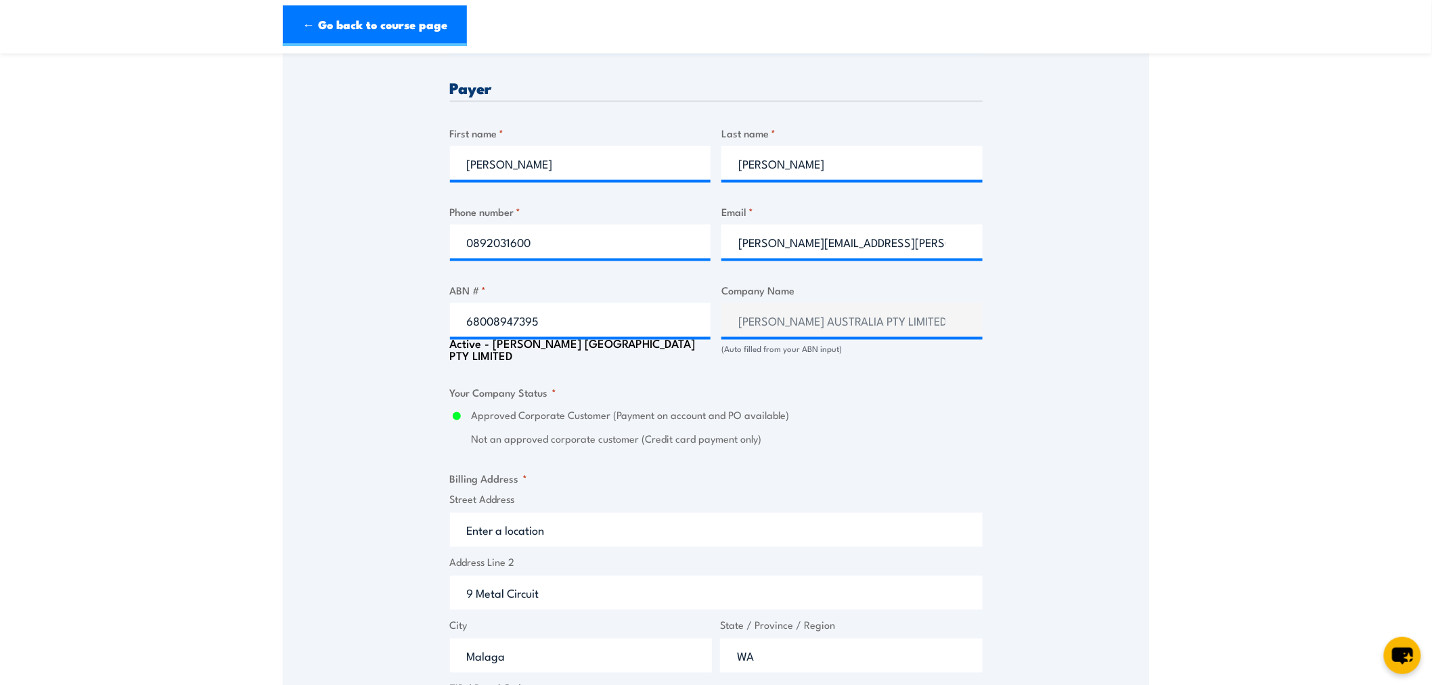
click at [488, 520] on input "Street Address" at bounding box center [716, 530] width 533 height 34
drag, startPoint x: 556, startPoint y: 592, endPoint x: 454, endPoint y: 592, distance: 102.2
click at [454, 592] on input "9 Metal Circuit" at bounding box center [716, 593] width 533 height 34
click at [483, 524] on input "Street Address" at bounding box center [716, 530] width 533 height 34
paste input "9 Metal Circuit"
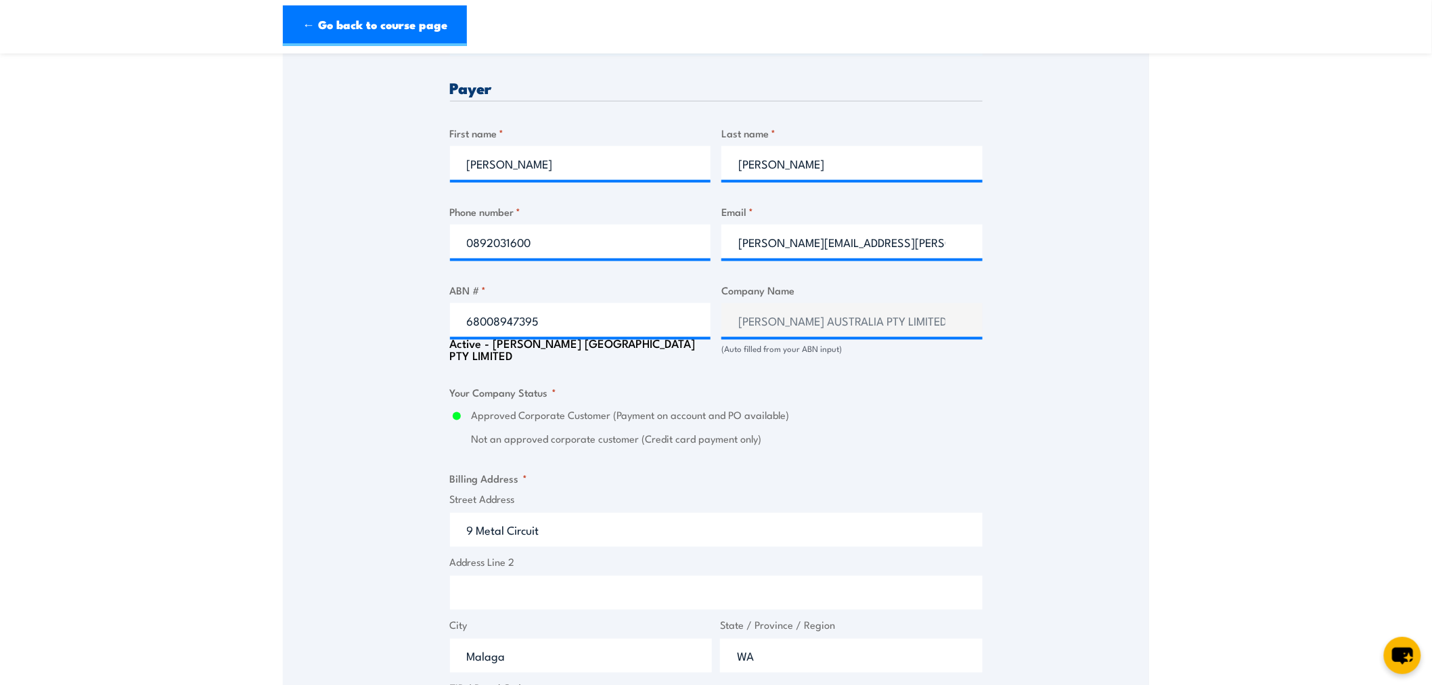
click at [1038, 557] on div "Speak to a specialist CALL [PHONE_NUMBER] CALL [PHONE_NUMBER] There was a probl…" at bounding box center [716, 412] width 867 height 1732
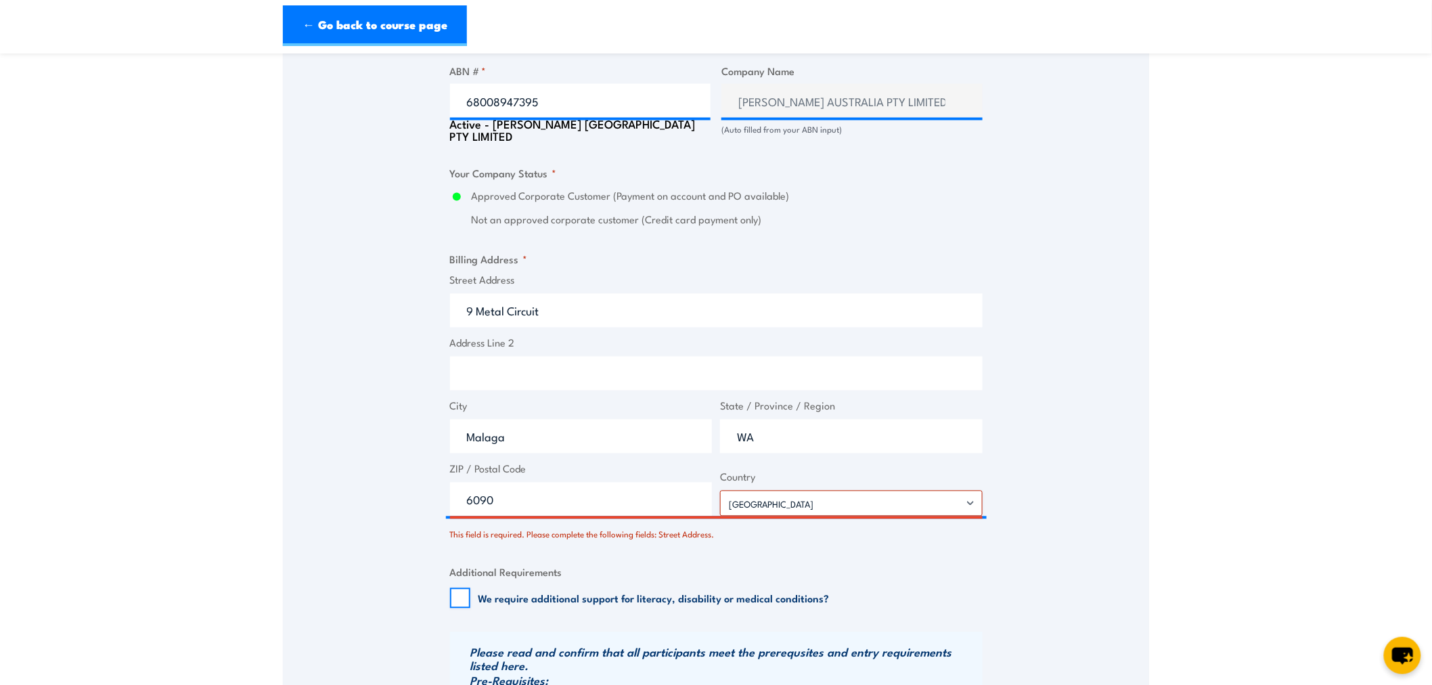
scroll to position [915, 0]
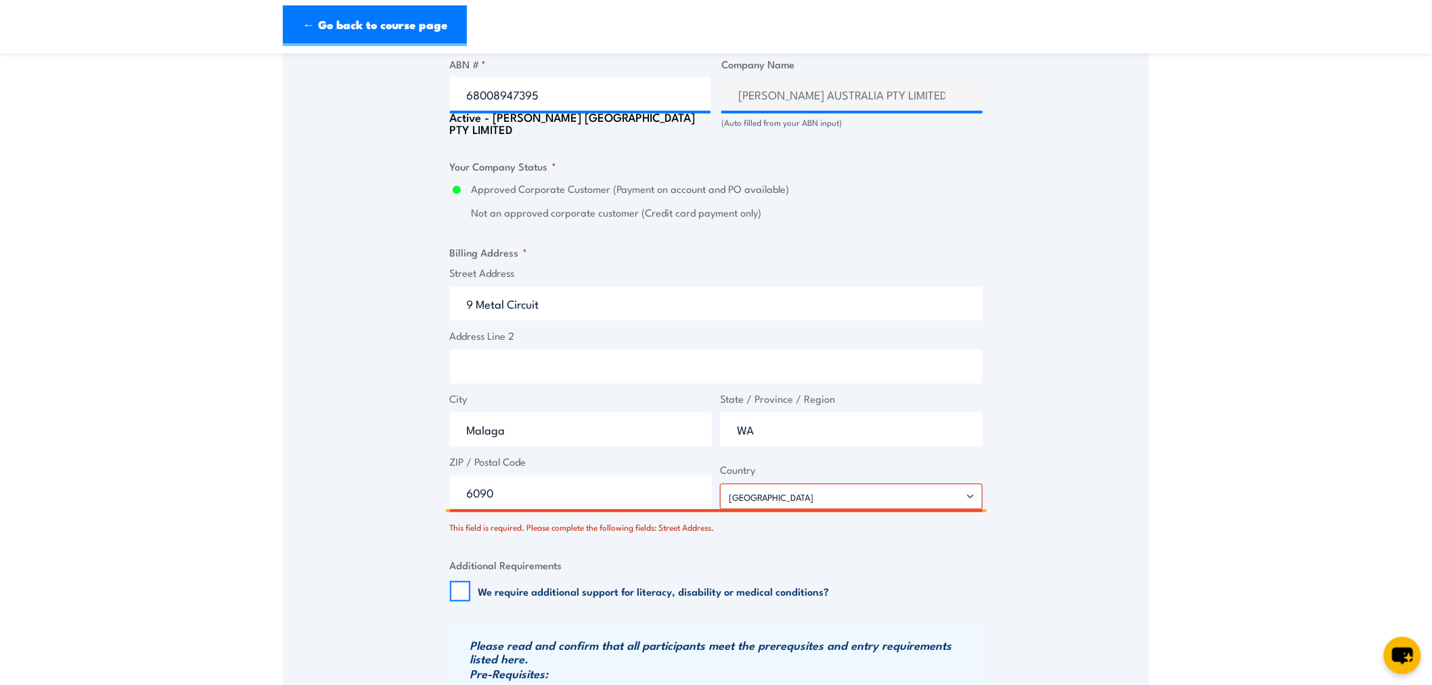
click at [647, 305] on input "9 Metal Circuit" at bounding box center [716, 304] width 533 height 34
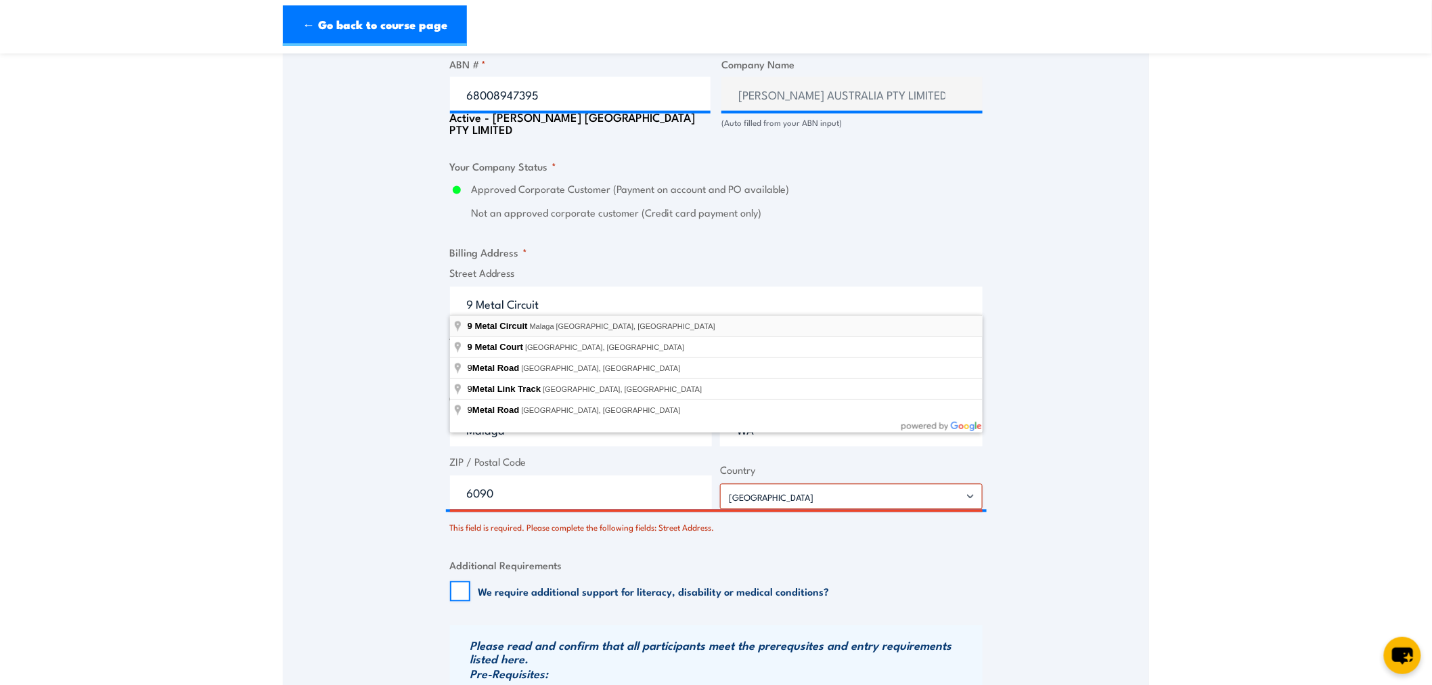
type input "9 Metal Circuit, [GEOGRAPHIC_DATA] [GEOGRAPHIC_DATA], [GEOGRAPHIC_DATA]"
type input "9 Metal Cct"
type input "[GEOGRAPHIC_DATA]"
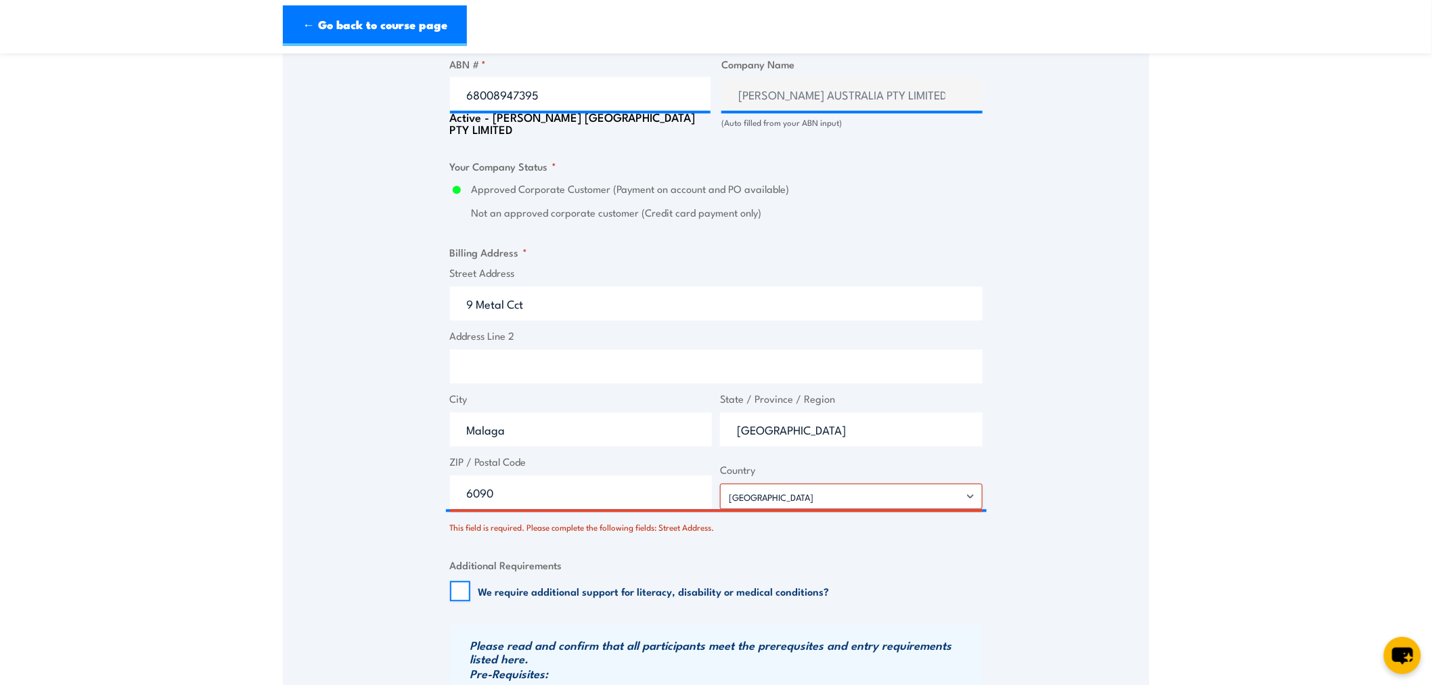
click at [1109, 497] on div "Speak to a specialist CALL [PHONE_NUMBER] CALL [PHONE_NUMBER] There was a probl…" at bounding box center [716, 186] width 867 height 1732
click at [589, 493] on input "6090" at bounding box center [581, 493] width 263 height 34
click at [565, 298] on input "9 Metal Cct" at bounding box center [716, 304] width 533 height 34
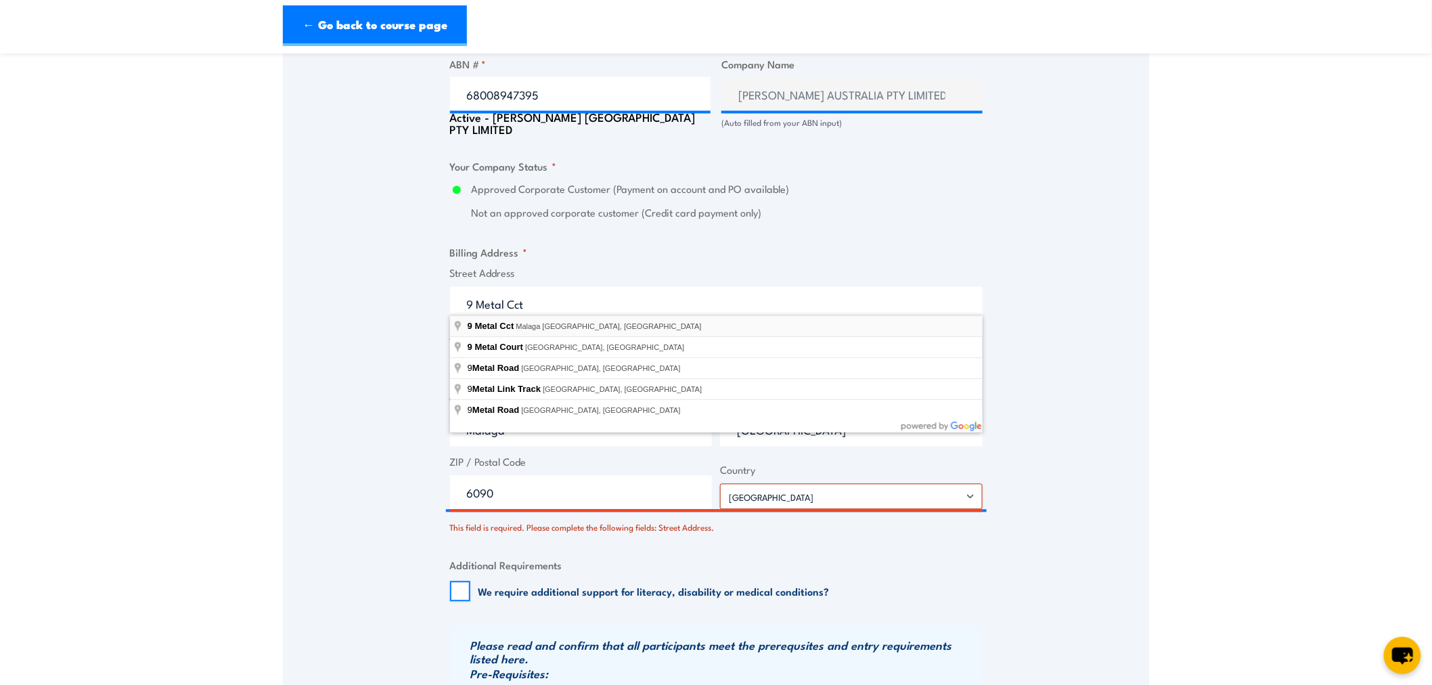
type input "9 Metal Cct, Malaga [GEOGRAPHIC_DATA], [GEOGRAPHIC_DATA]"
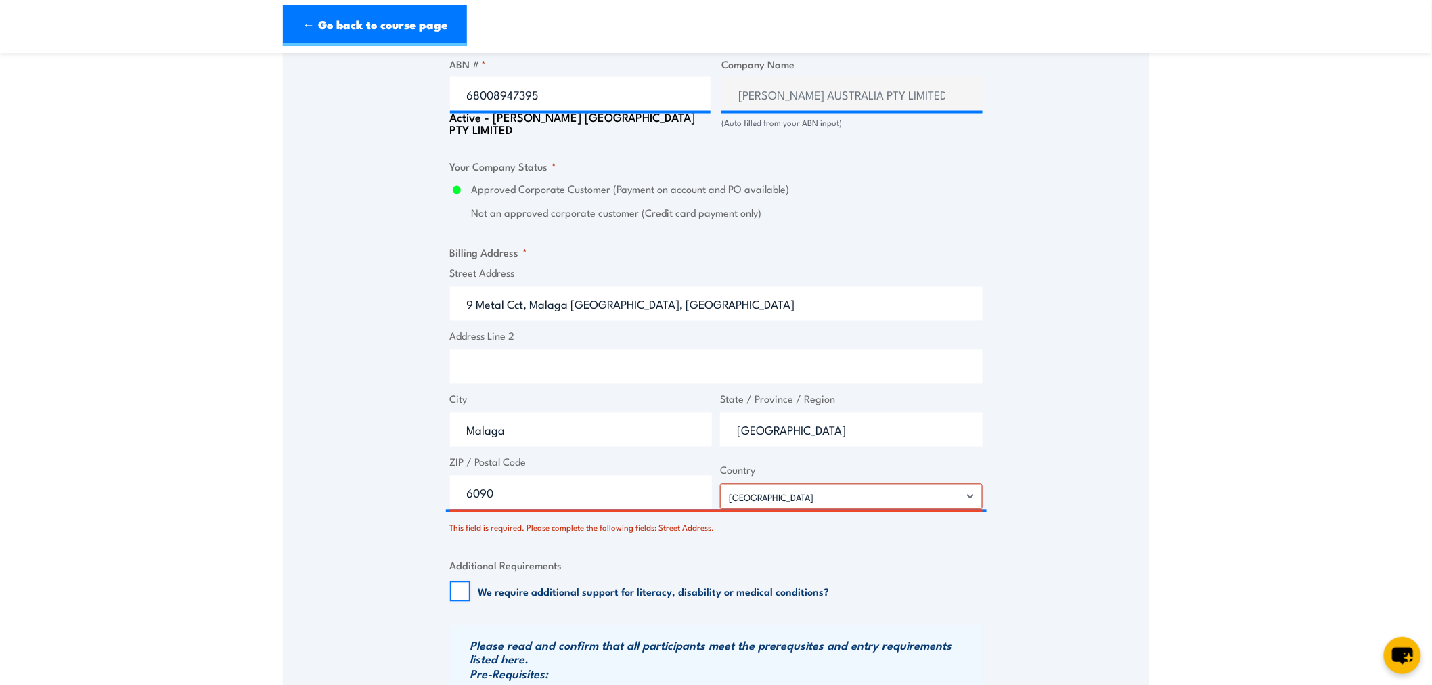
type input "9 Metal Cct"
drag, startPoint x: 504, startPoint y: 491, endPoint x: 456, endPoint y: 491, distance: 48.1
click at [456, 491] on input "6090" at bounding box center [581, 493] width 263 height 34
type input "6090"
click at [765, 490] on select "[GEOGRAPHIC_DATA] [GEOGRAPHIC_DATA] [GEOGRAPHIC_DATA] [US_STATE] [GEOGRAPHIC_DA…" at bounding box center [851, 497] width 263 height 26
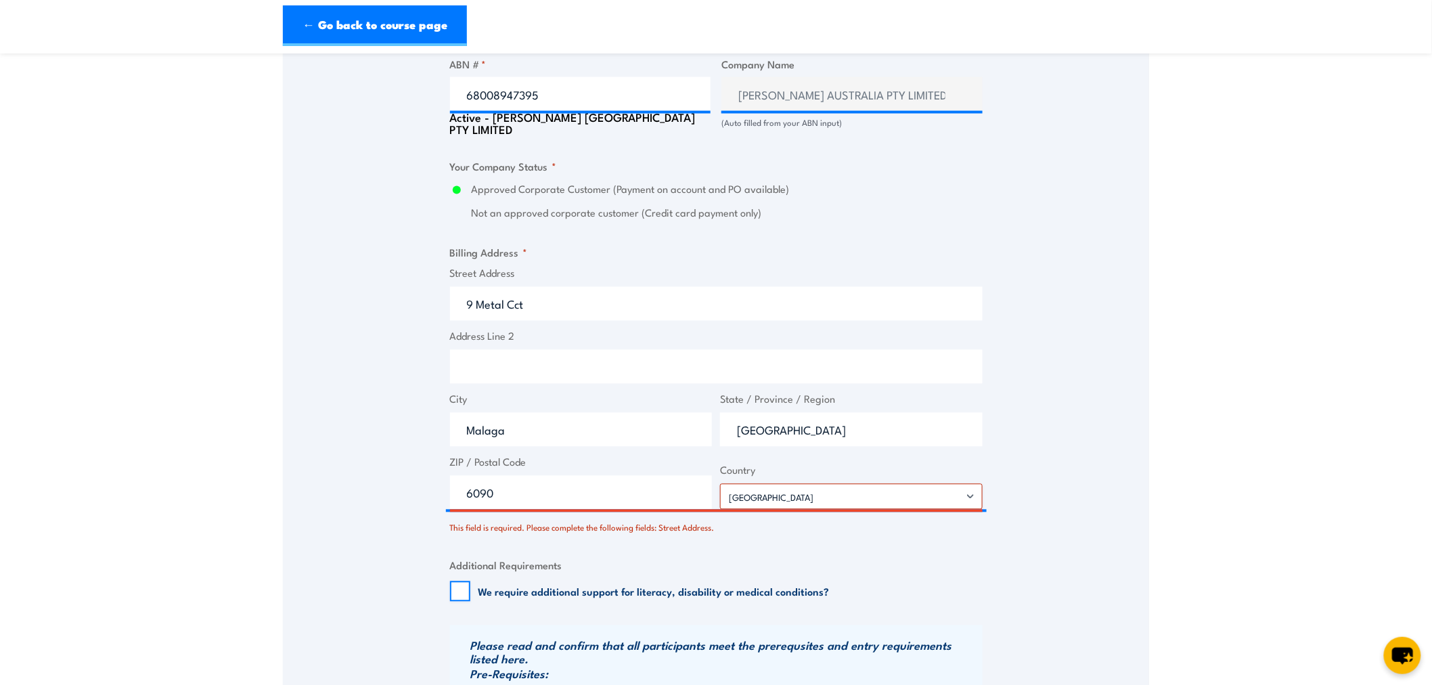
click at [1048, 470] on div "Speak to a specialist CALL [PHONE_NUMBER] CALL [PHONE_NUMBER] There was a probl…" at bounding box center [716, 186] width 867 height 1732
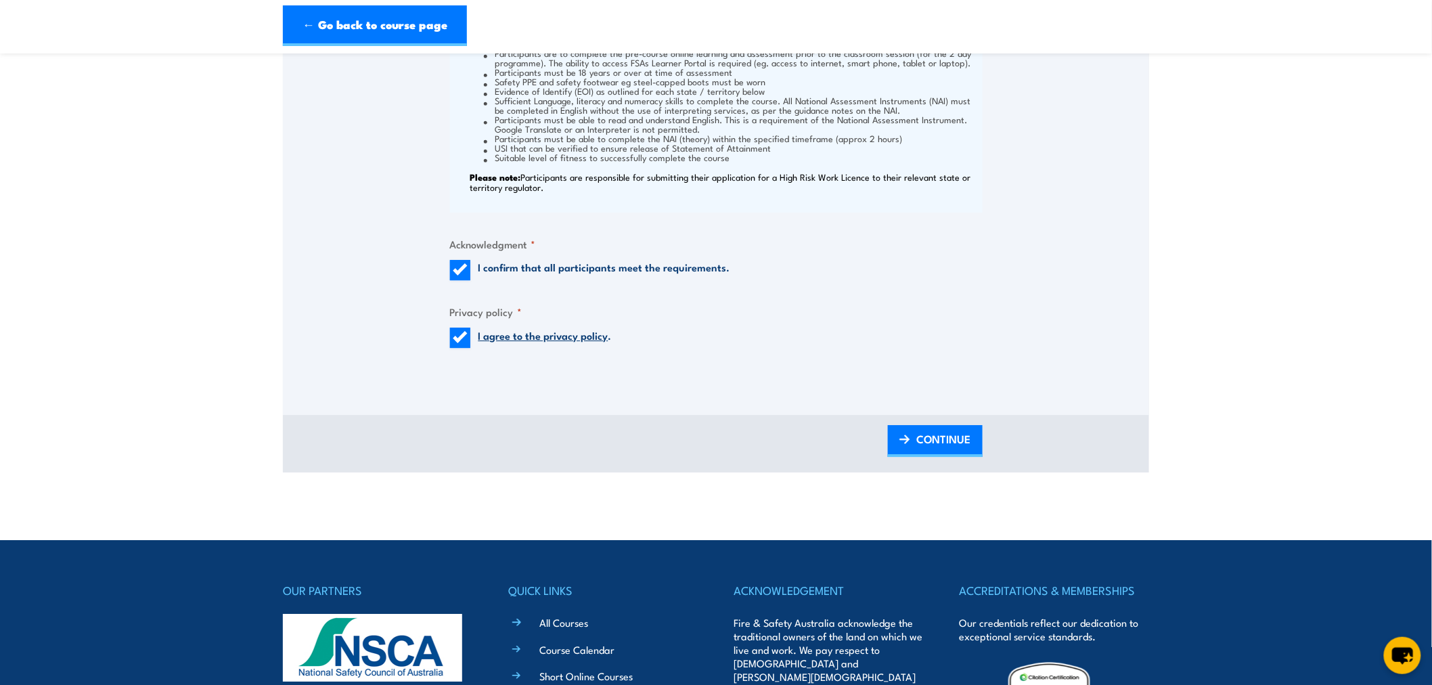
scroll to position [1592, 0]
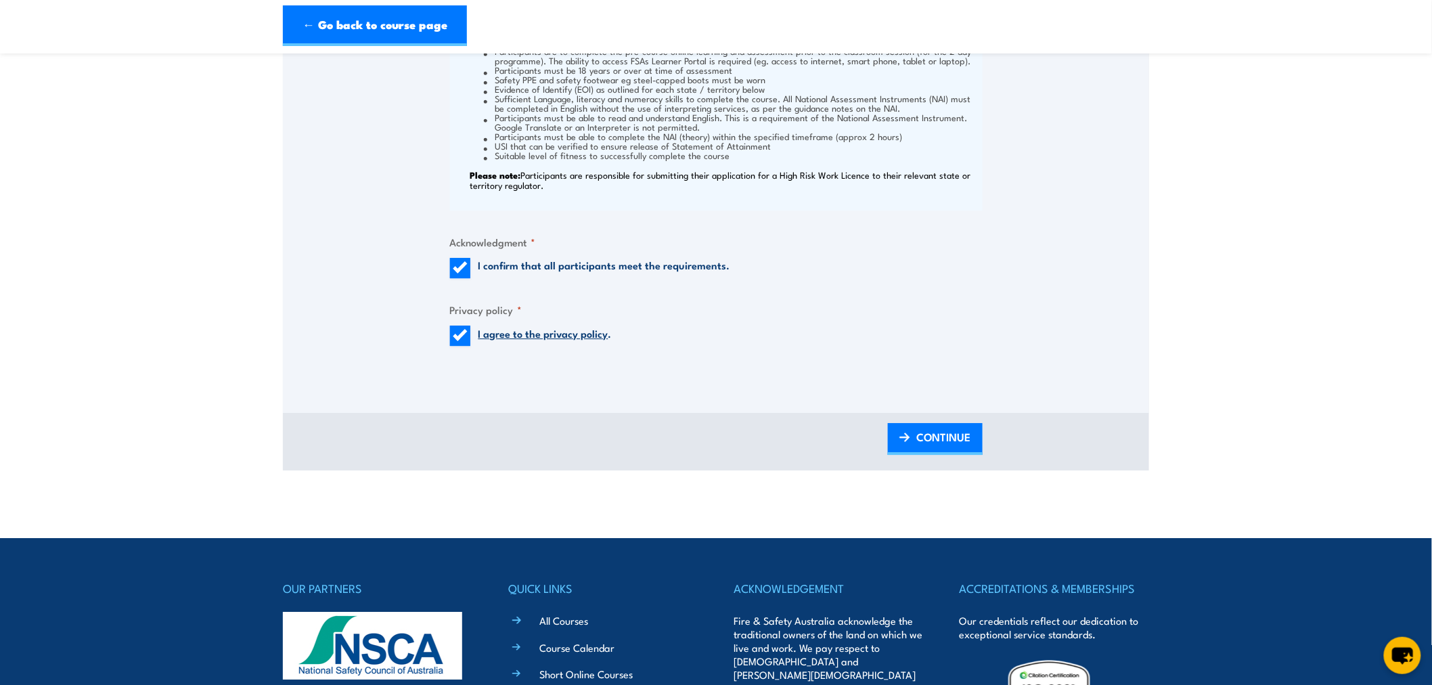
drag, startPoint x: 942, startPoint y: 431, endPoint x: 1045, endPoint y: 431, distance: 102.9
click at [942, 431] on span "CONTINUE" at bounding box center [944, 437] width 54 height 36
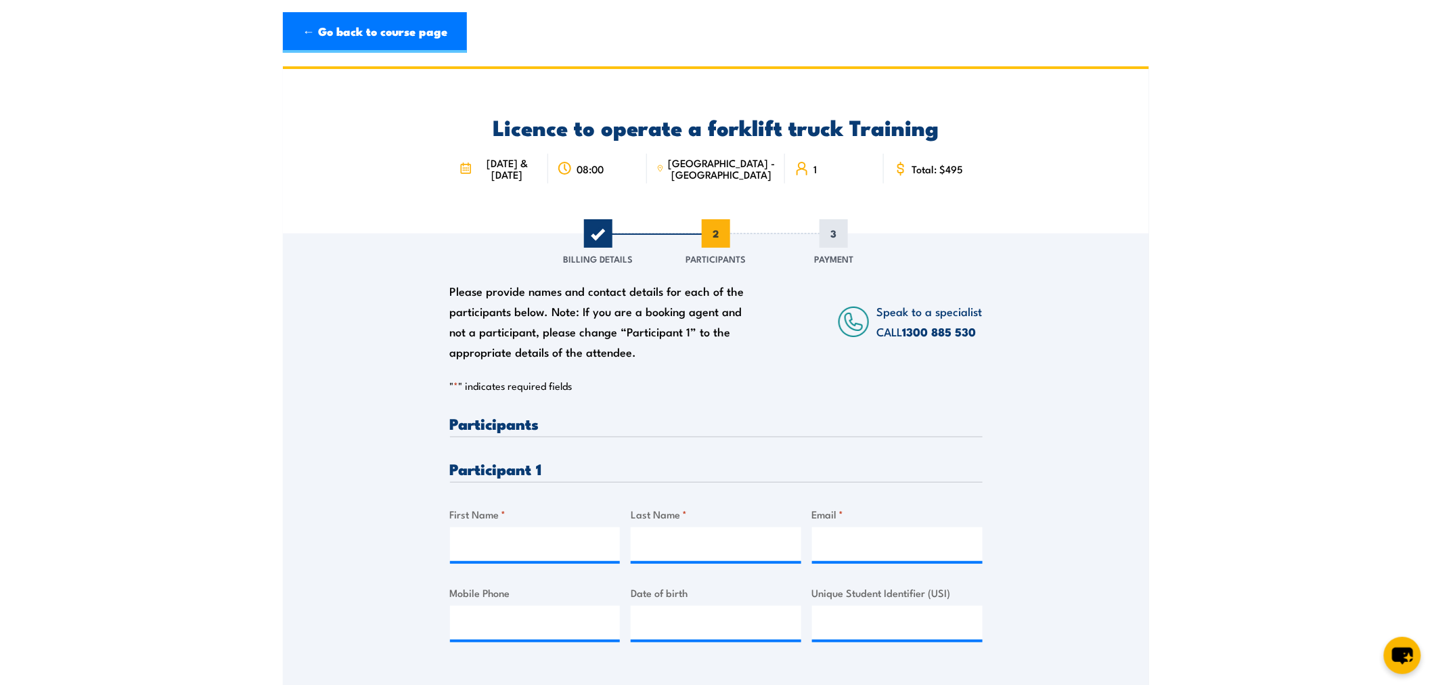
scroll to position [0, 0]
click at [538, 550] on input "First Name *" at bounding box center [535, 546] width 171 height 34
type input "[PERSON_NAME]"
drag, startPoint x: 845, startPoint y: 548, endPoint x: 869, endPoint y: 544, distance: 24.0
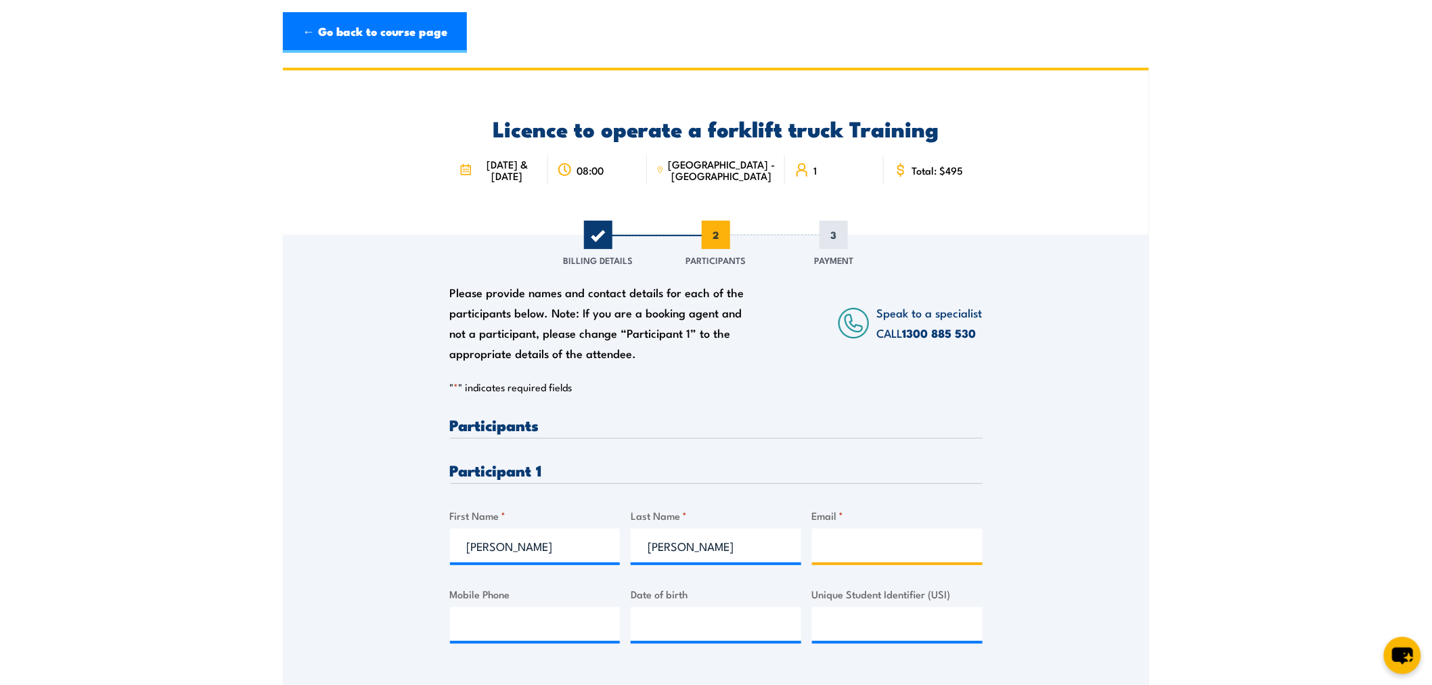
click at [845, 548] on input "Email *" at bounding box center [897, 546] width 171 height 34
paste input "[PERSON_NAME][EMAIL_ADDRESS][PERSON_NAME][PERSON_NAME][DOMAIN_NAME]"
type input "[PERSON_NAME][EMAIL_ADDRESS][PERSON_NAME][PERSON_NAME][DOMAIN_NAME]"
click at [1053, 529] on div "Please provide names and contact details for each of the participants below. No…" at bounding box center [716, 452] width 867 height 435
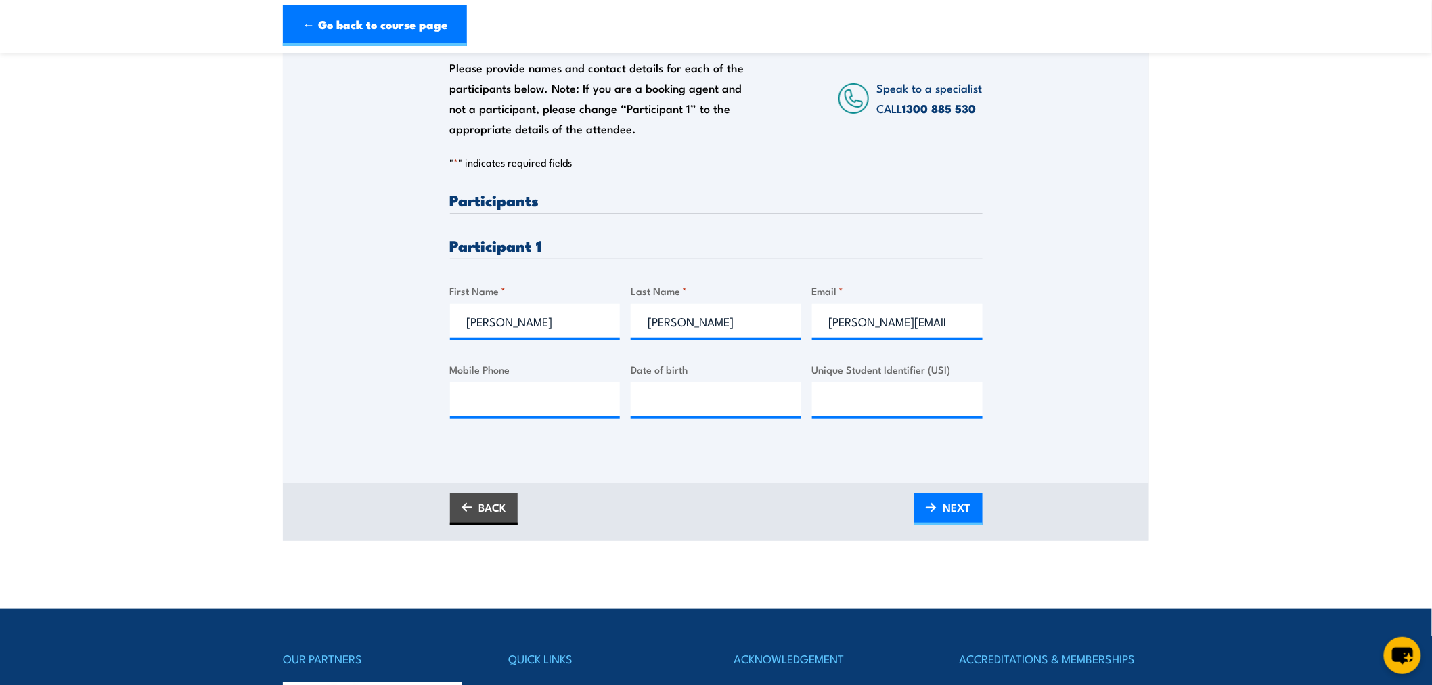
scroll to position [225, 0]
drag, startPoint x: 938, startPoint y: 514, endPoint x: 946, endPoint y: 511, distance: 9.4
click at [938, 514] on link "NEXT" at bounding box center [949, 509] width 68 height 32
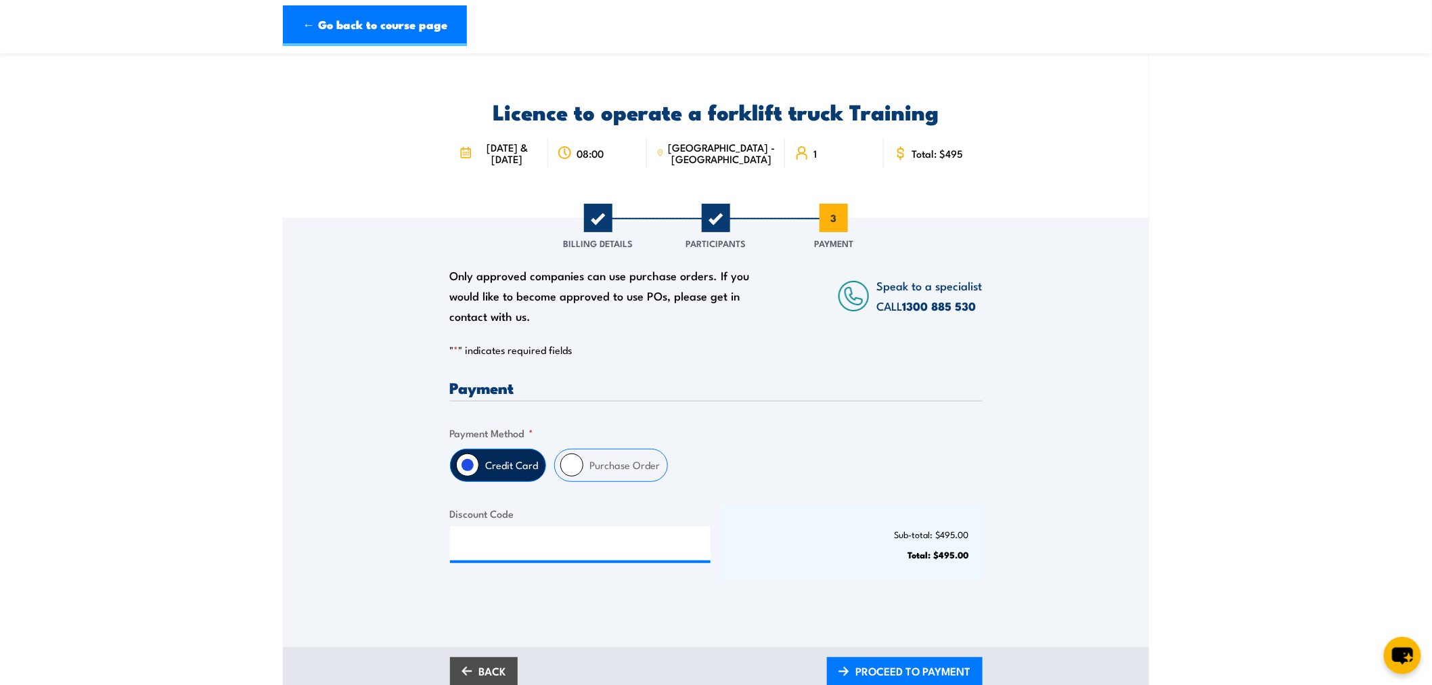
scroll to position [0, 0]
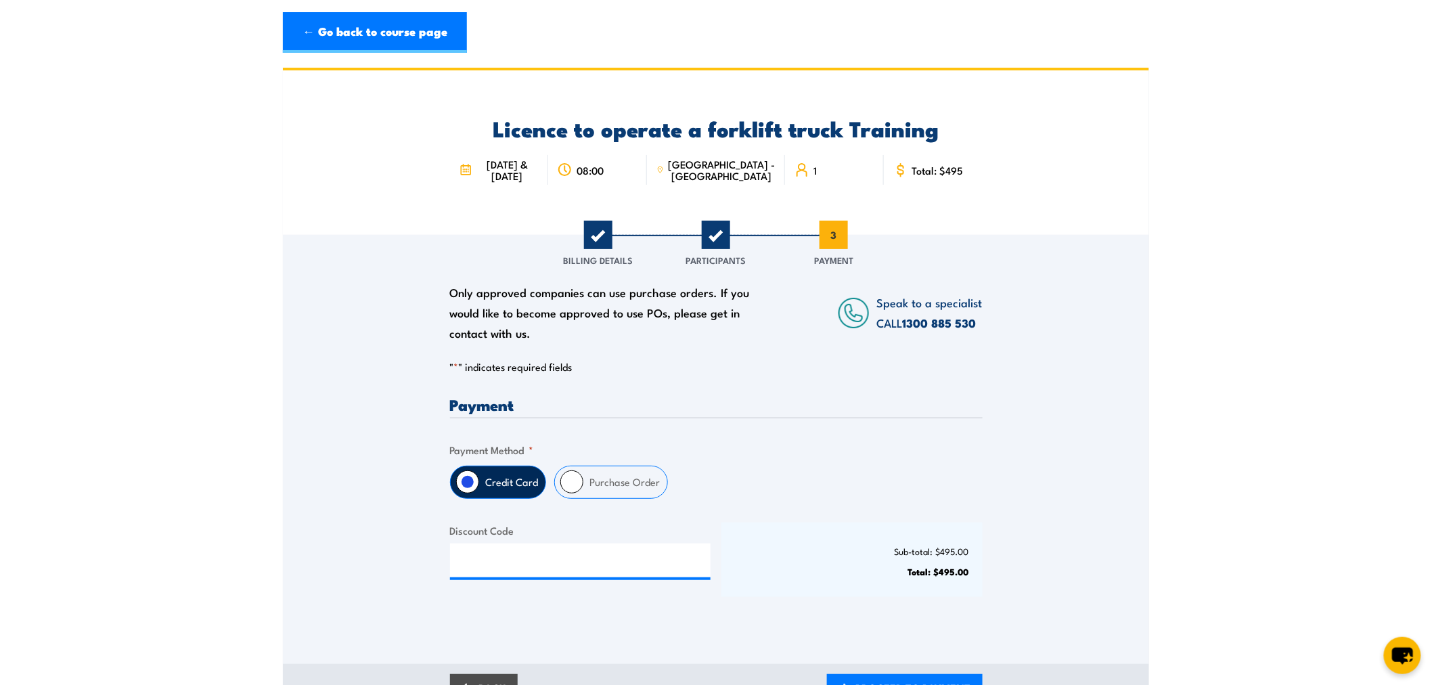
click at [577, 484] on input "Purchase Order" at bounding box center [572, 481] width 23 height 23
radio input "true"
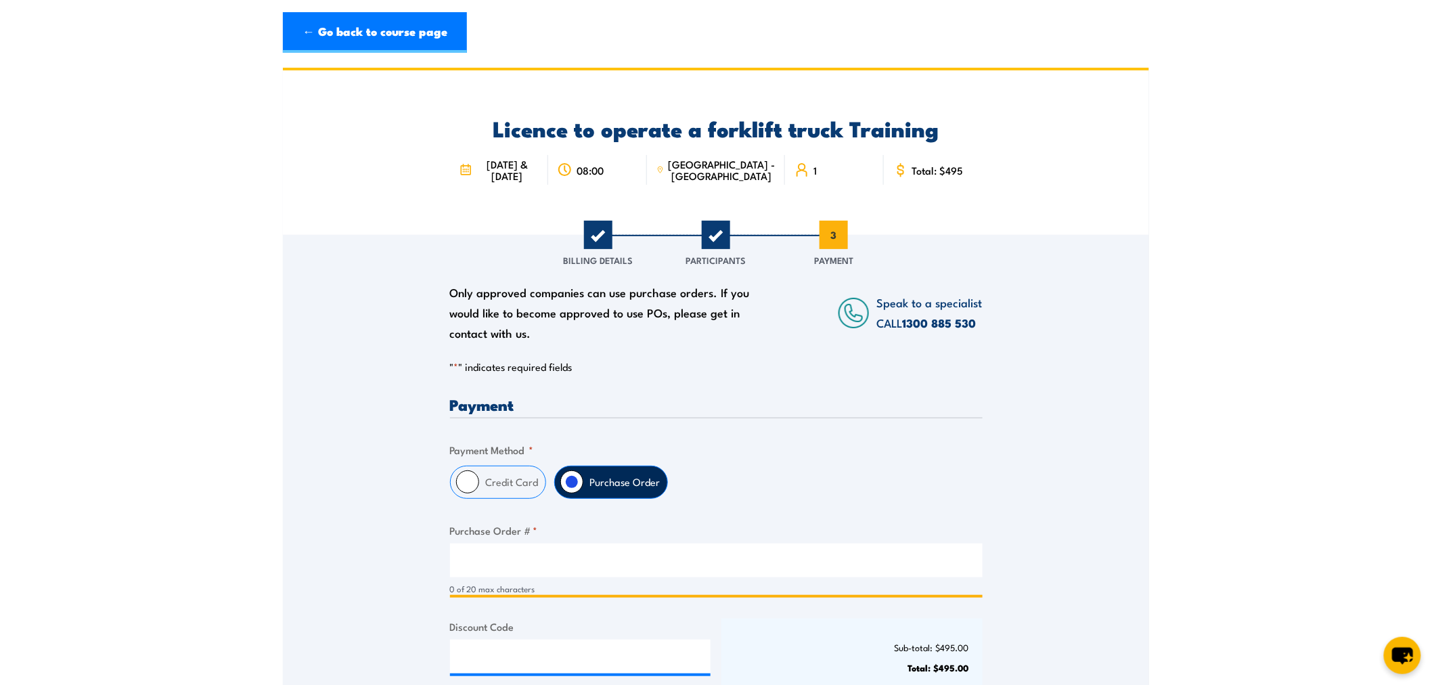
click at [538, 566] on input "Purchase Order # *" at bounding box center [716, 561] width 533 height 34
click at [542, 567] on input "Purchase Order # *" at bounding box center [716, 561] width 533 height 34
paste input "17155743"
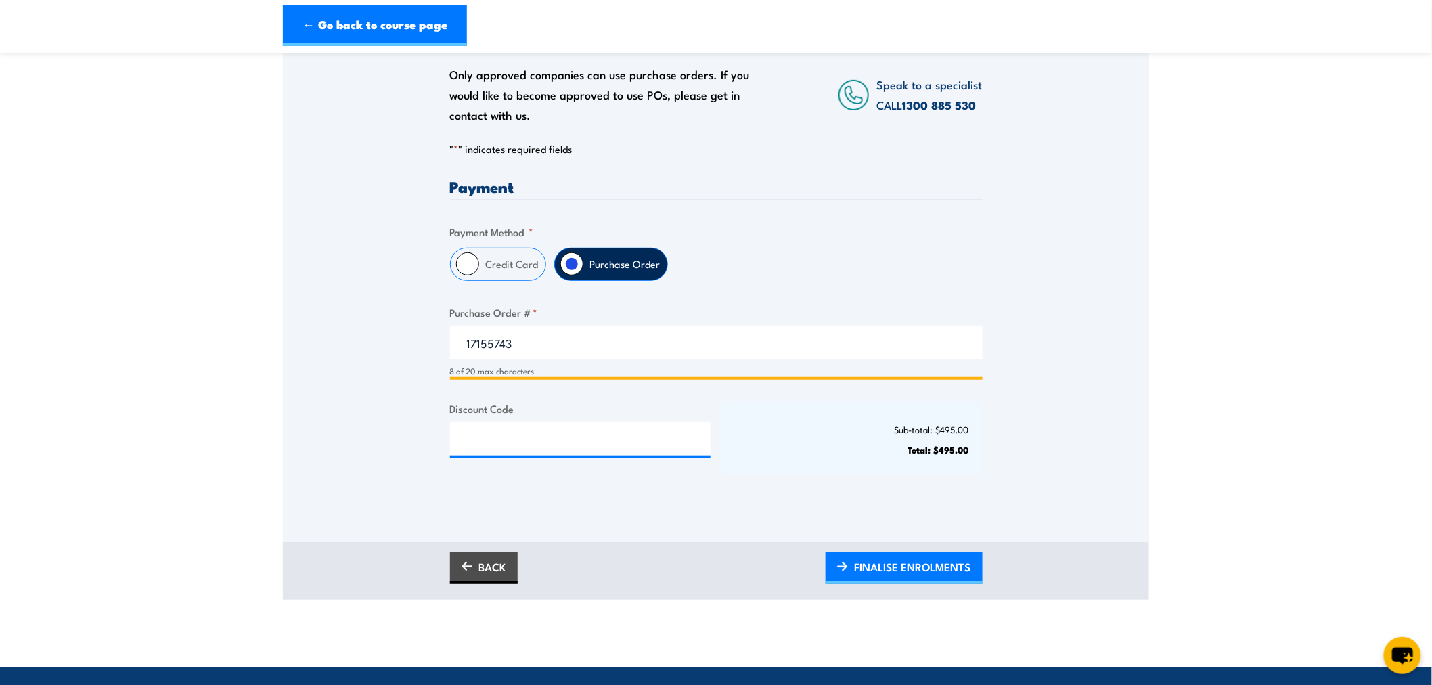
scroll to position [376, 0]
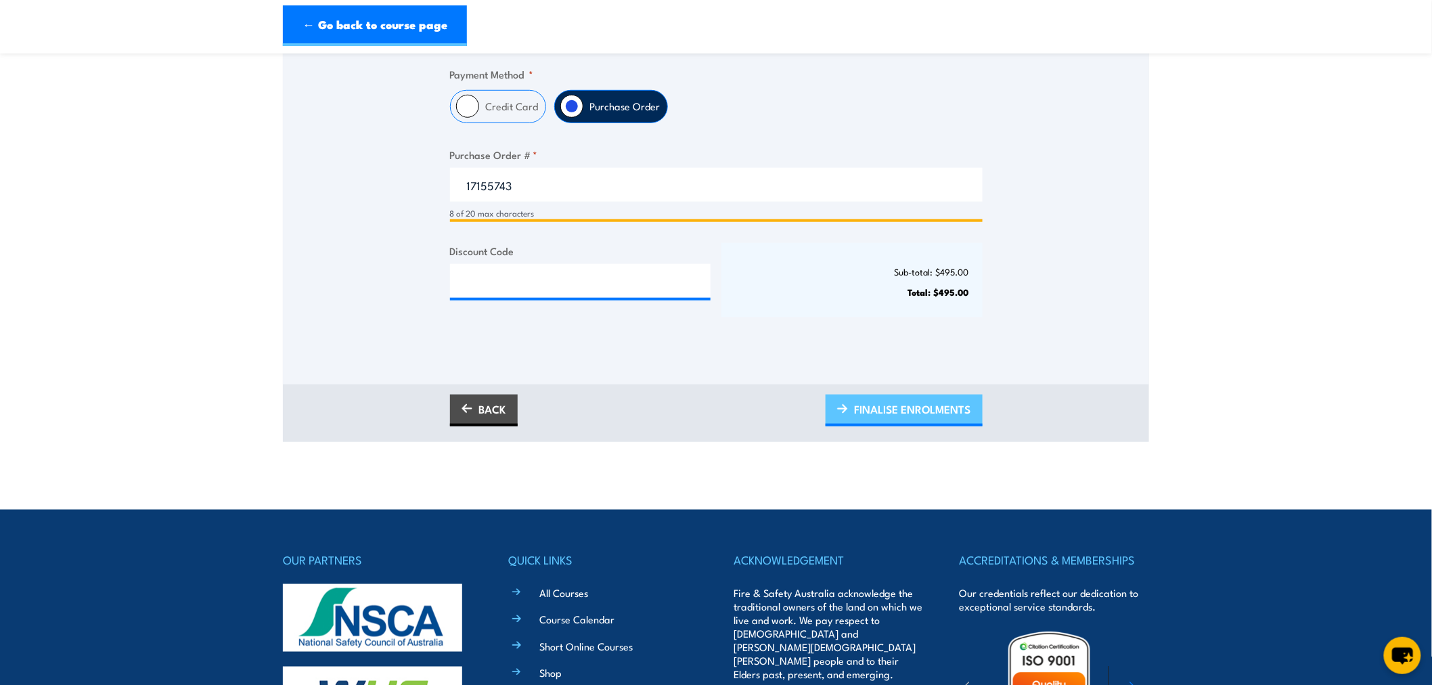
type input "17155743"
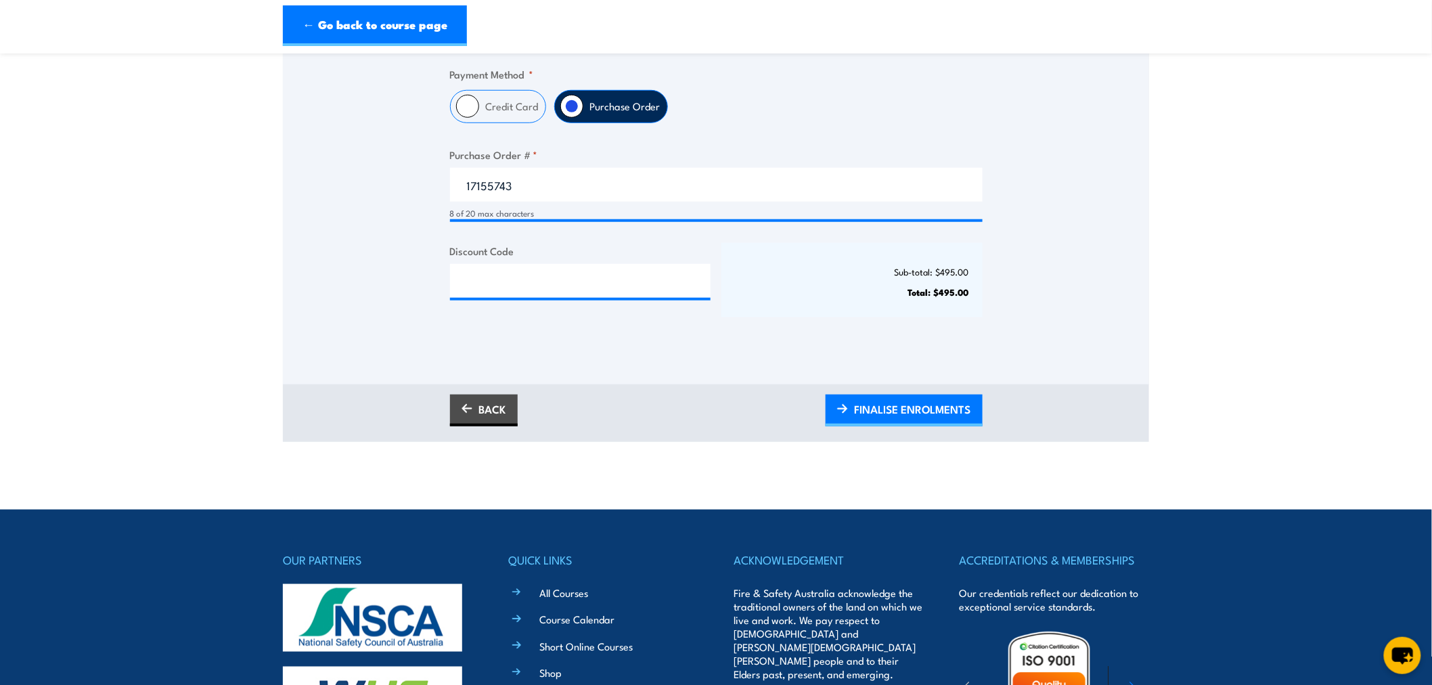
drag, startPoint x: 881, startPoint y: 415, endPoint x: 1091, endPoint y: 416, distance: 209.2
click at [881, 415] on span "FINALISE ENROLMENTS" at bounding box center [913, 409] width 116 height 36
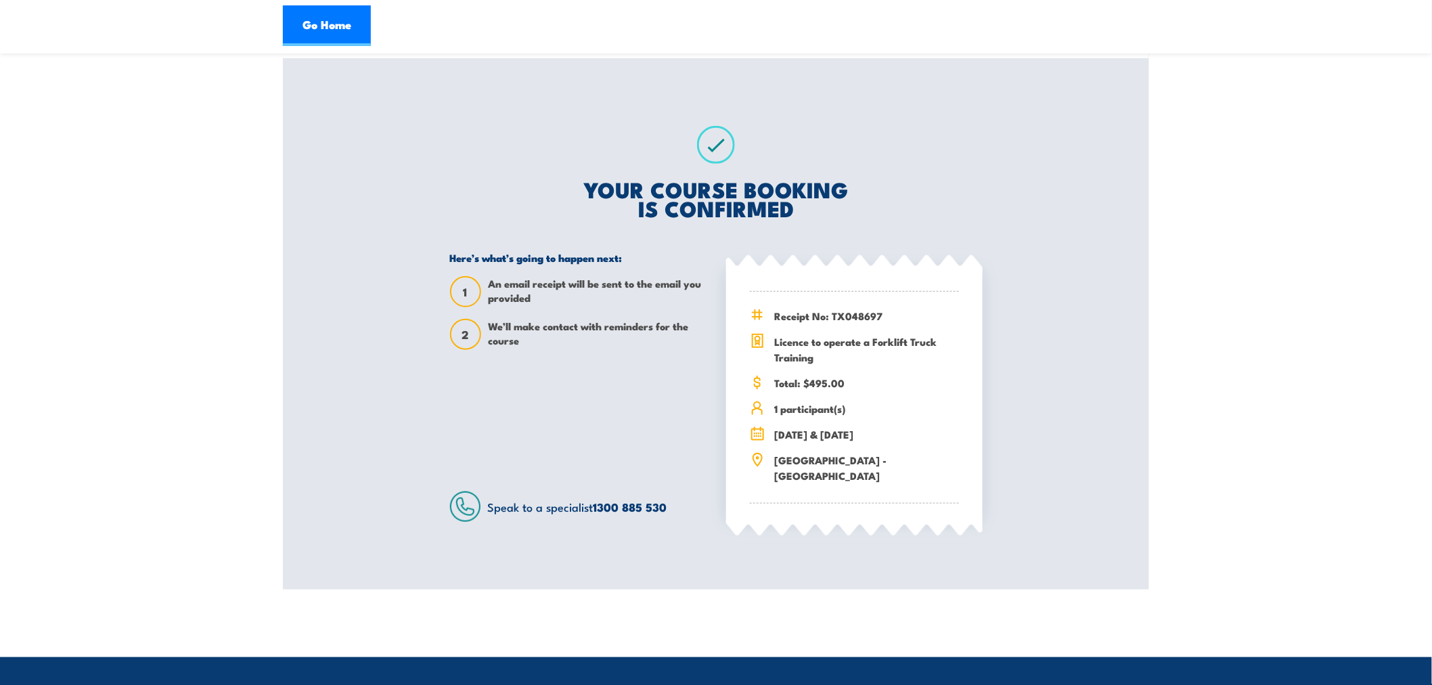
scroll to position [150, 0]
